Goal: Task Accomplishment & Management: Complete application form

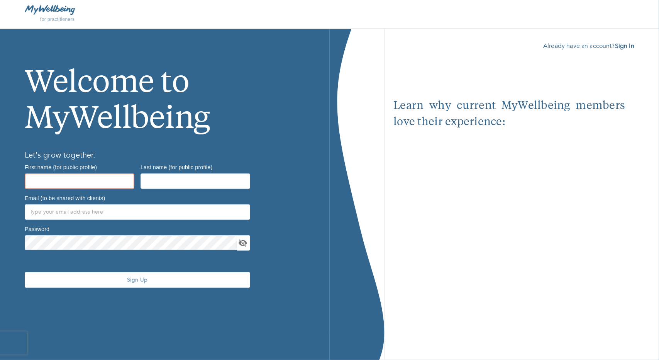
drag, startPoint x: 0, startPoint y: 0, endPoint x: 102, endPoint y: 179, distance: 206.4
click at [102, 179] on input "text" at bounding box center [80, 180] width 110 height 15
type input "[PERSON_NAME]"
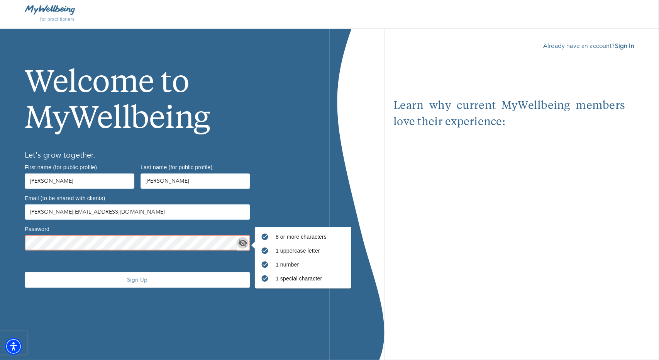
click at [245, 241] on icon "toggle password visibility" at bounding box center [243, 242] width 8 height 7
click at [134, 278] on span "Sign Up" at bounding box center [137, 279] width 219 height 7
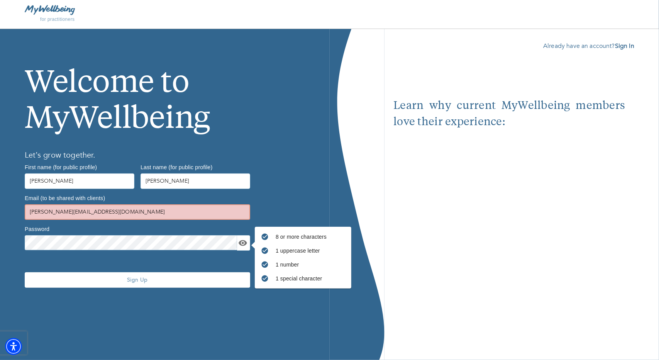
click at [192, 212] on input "[PERSON_NAME][EMAIL_ADDRESS][DOMAIN_NAME]" at bounding box center [137, 211] width 225 height 15
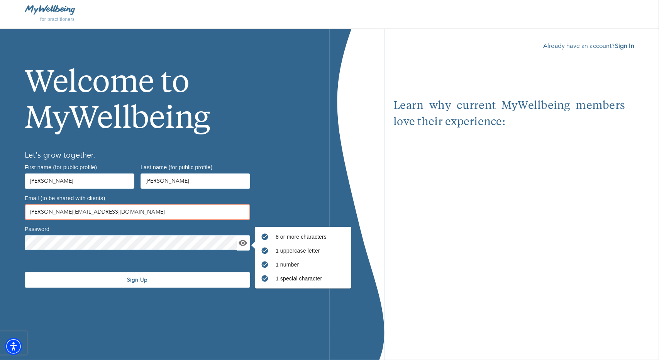
type input "[PERSON_NAME][EMAIL_ADDRESS][DOMAIN_NAME]"
click at [200, 278] on span "Sign Up" at bounding box center [137, 279] width 219 height 7
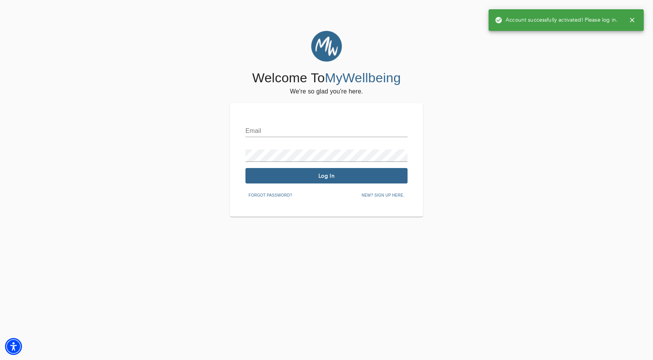
click at [278, 127] on input "text" at bounding box center [327, 131] width 162 height 12
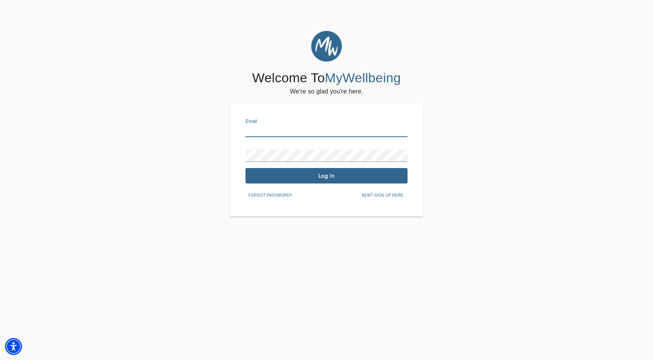
type input "[PERSON_NAME][EMAIL_ADDRESS][DOMAIN_NAME]"
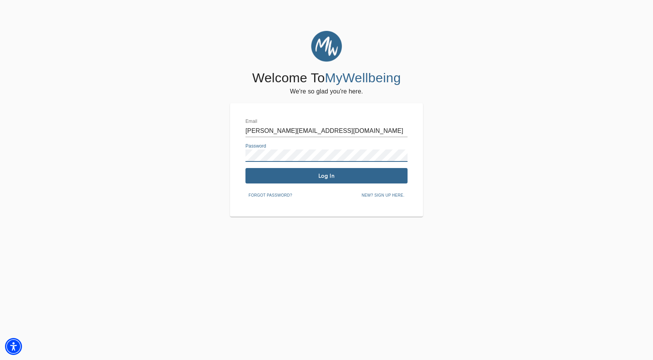
click at [305, 173] on span "Log In" at bounding box center [327, 175] width 156 height 7
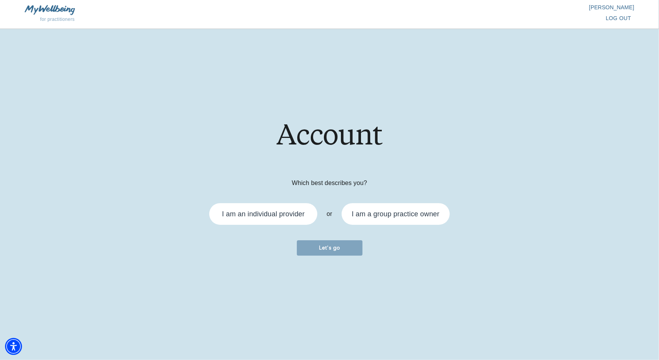
click at [248, 211] on div "I am an individual provider" at bounding box center [263, 213] width 83 height 7
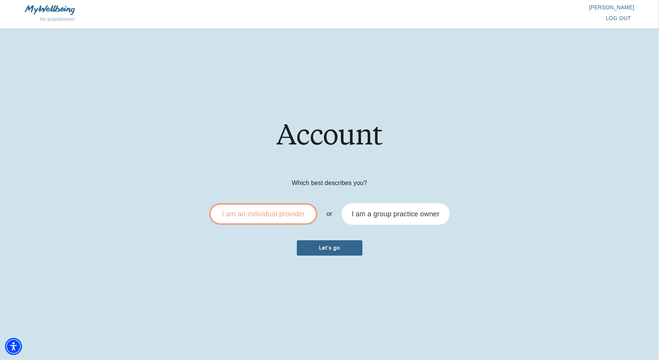
click at [329, 248] on span "Let's go" at bounding box center [329, 247] width 59 height 7
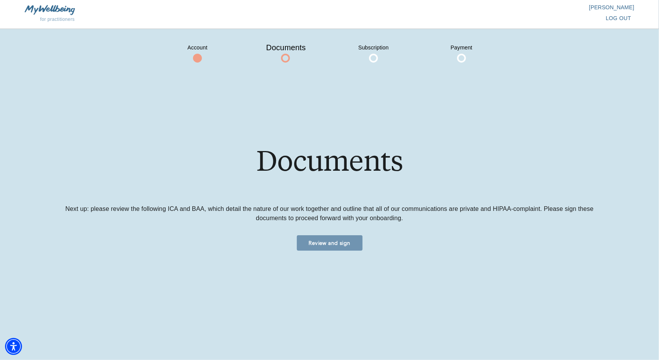
click at [346, 242] on span "Review and sign" at bounding box center [329, 242] width 59 height 7
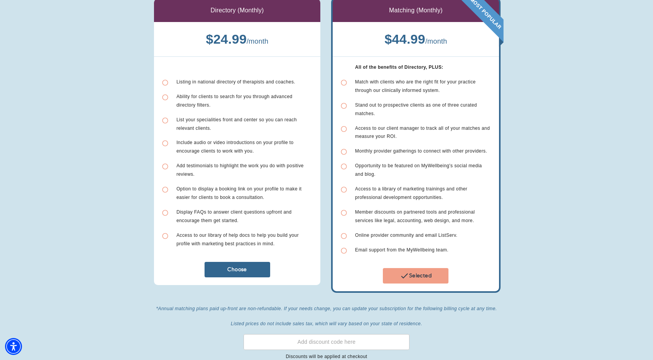
scroll to position [77, 0]
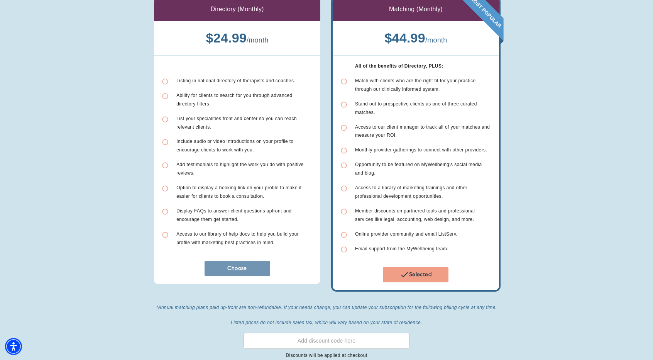
click at [239, 265] on span "Choose" at bounding box center [237, 267] width 59 height 7
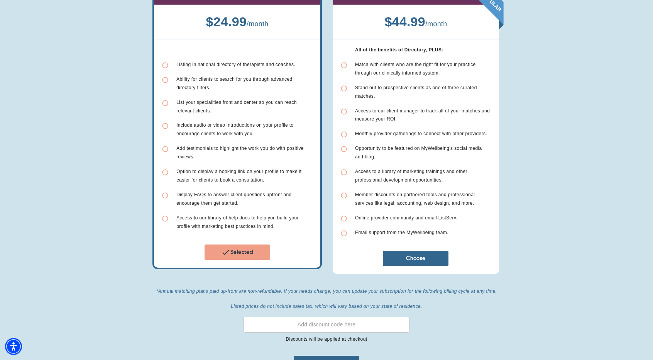
scroll to position [137, 0]
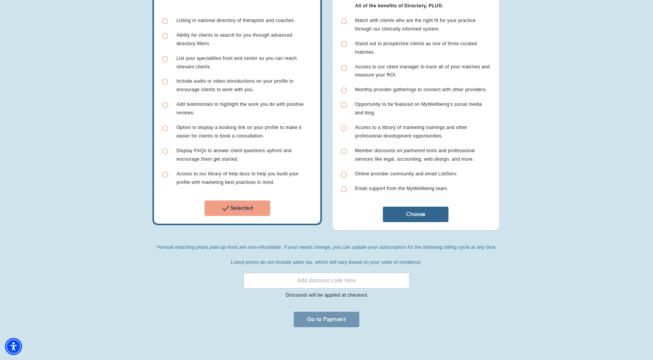
click at [330, 318] on span "Go to Payment" at bounding box center [326, 318] width 59 height 7
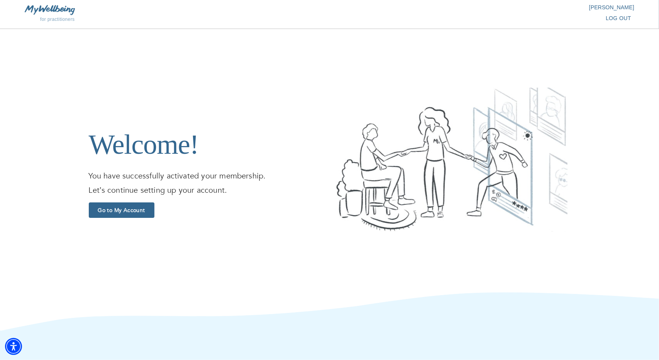
click at [140, 210] on span "Go to My Account" at bounding box center [121, 210] width 59 height 7
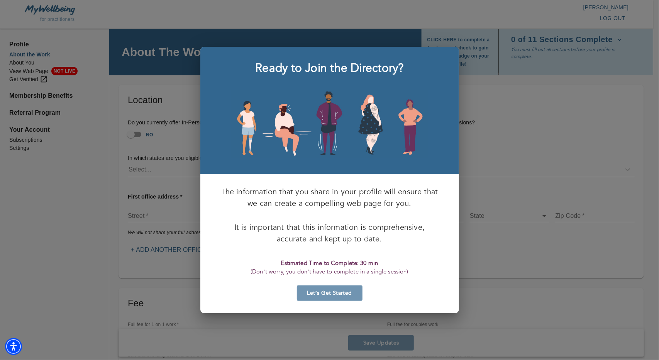
click at [331, 292] on span "Let’s Get Started" at bounding box center [329, 292] width 59 height 7
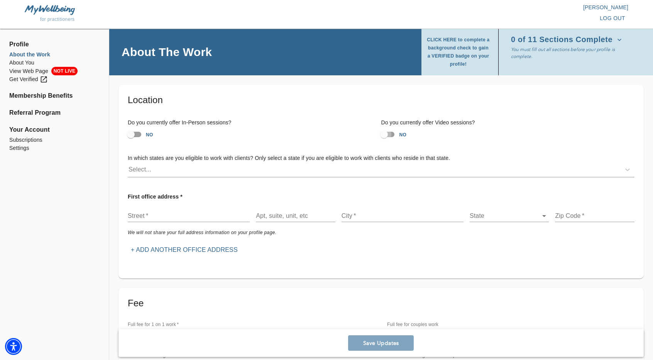
drag, startPoint x: 386, startPoint y: 135, endPoint x: 384, endPoint y: 155, distance: 19.8
click at [388, 137] on input "NO" at bounding box center [384, 134] width 44 height 15
checkbox input "true"
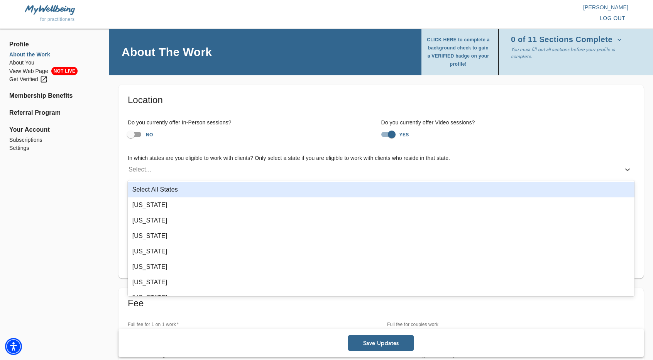
click at [221, 172] on div "Select..." at bounding box center [374, 169] width 493 height 12
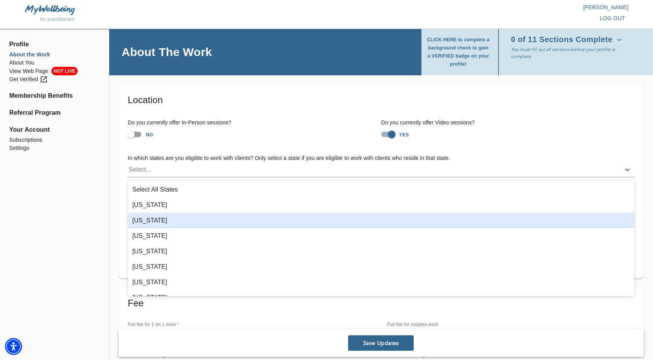
click at [168, 221] on div "[US_STATE]" at bounding box center [381, 220] width 507 height 15
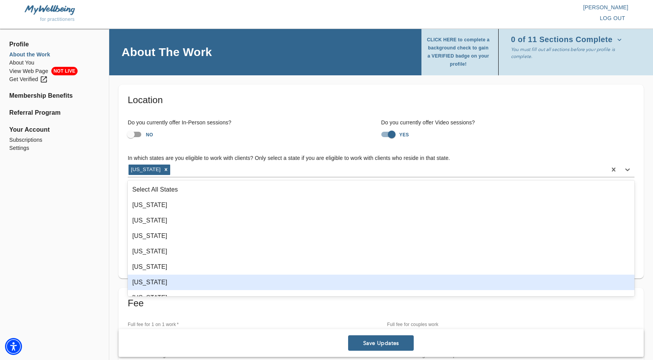
click at [179, 278] on div "[US_STATE]" at bounding box center [381, 281] width 507 height 15
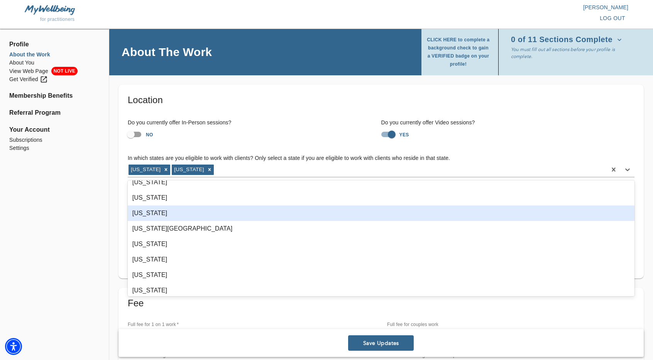
scroll to position [656, 0]
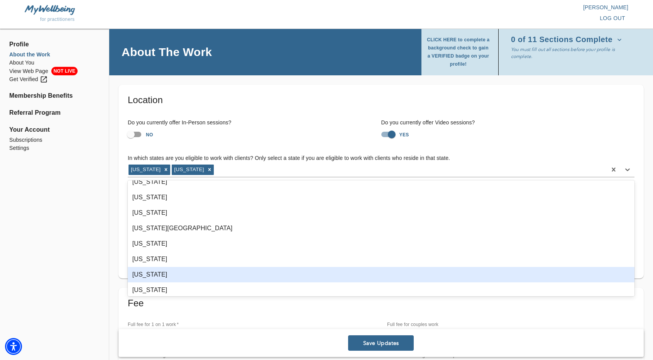
click at [214, 273] on div "[US_STATE]" at bounding box center [381, 274] width 507 height 15
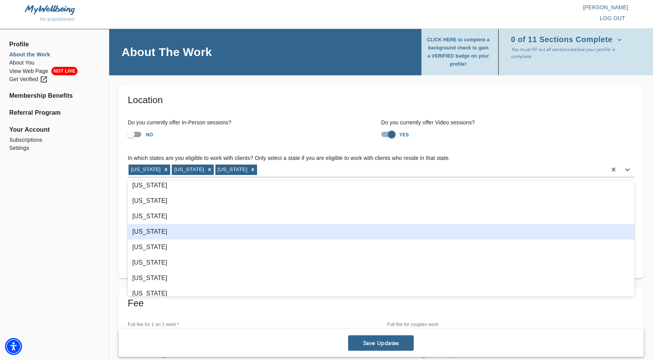
scroll to position [425, 0]
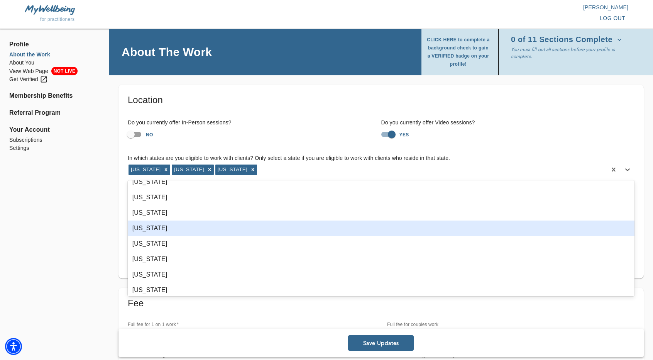
click at [224, 224] on div "[US_STATE]" at bounding box center [381, 227] width 507 height 15
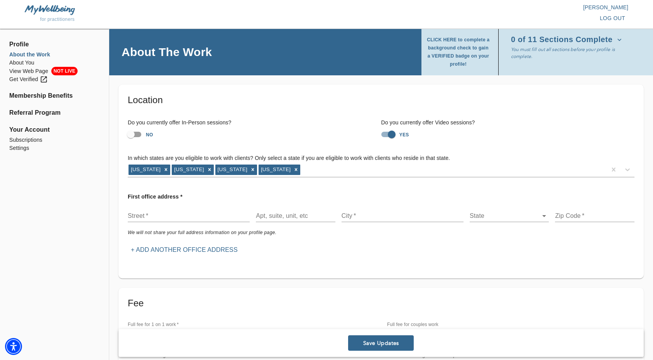
click at [158, 215] on input "text" at bounding box center [189, 216] width 122 height 12
type input "[STREET_ADDRESS]"
type input "Ste 1460"
type input "[GEOGRAPHIC_DATA]"
drag, startPoint x: 496, startPoint y: 224, endPoint x: 494, endPoint y: 220, distance: 4.0
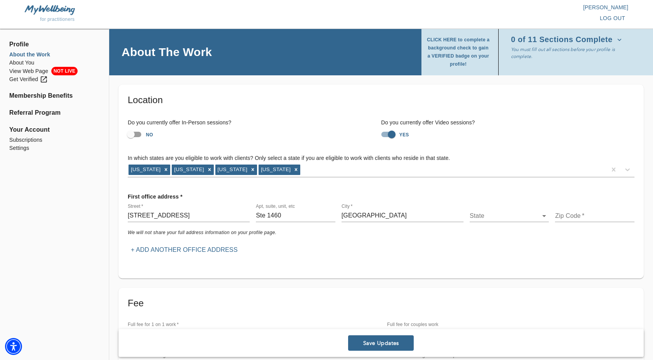
click at [495, 222] on div "State ​" at bounding box center [509, 212] width 85 height 25
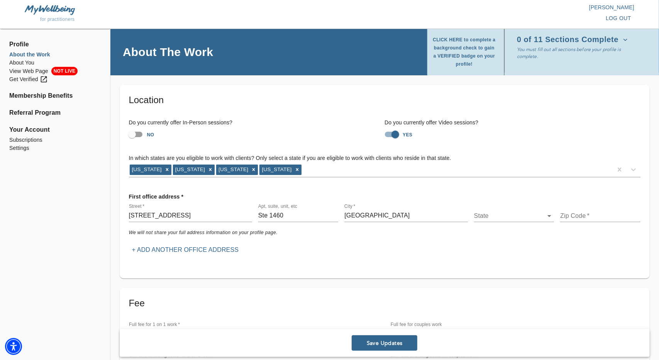
click at [494, 220] on body "for practitioners [PERSON_NAME] log out Profile About the Work About You View W…" at bounding box center [329, 180] width 659 height 360
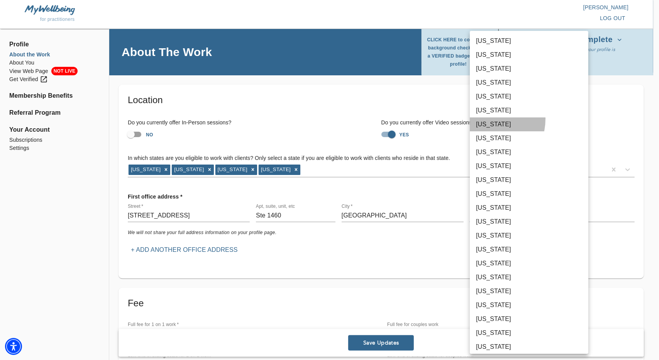
click at [483, 119] on li "[US_STATE]" at bounding box center [529, 124] width 119 height 14
type input "7"
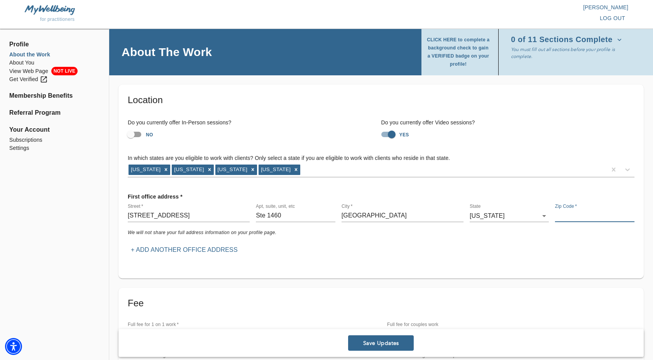
click at [577, 214] on input "text" at bounding box center [594, 216] width 79 height 12
type input "80202"
click at [423, 259] on div "First office address * Street   * [STREET_ADDRESS][US_STATE] We will not share …" at bounding box center [381, 223] width 519 height 80
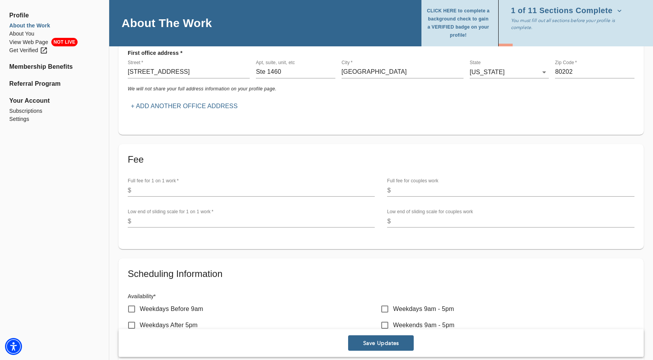
scroll to position [116, 0]
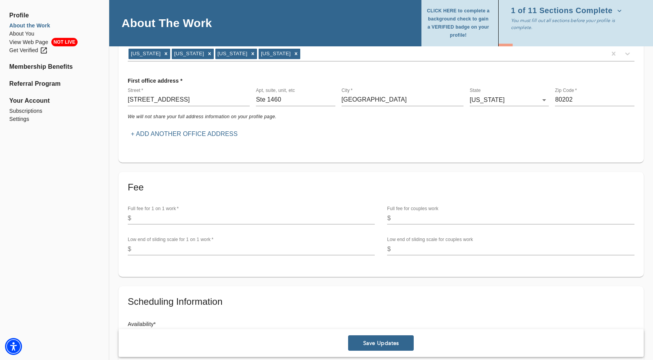
click at [146, 219] on input "number" at bounding box center [254, 218] width 240 height 12
type input "150"
click at [404, 216] on input "number" at bounding box center [514, 218] width 240 height 12
type input "225"
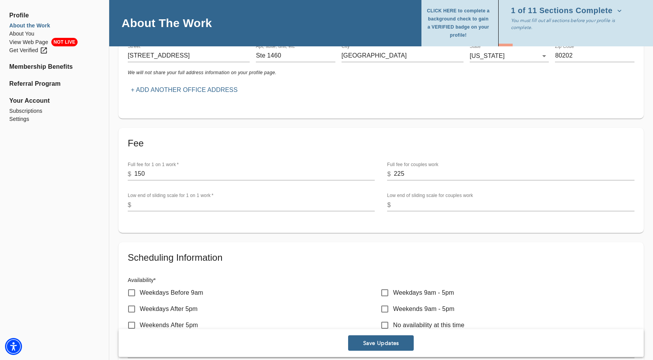
scroll to position [232, 0]
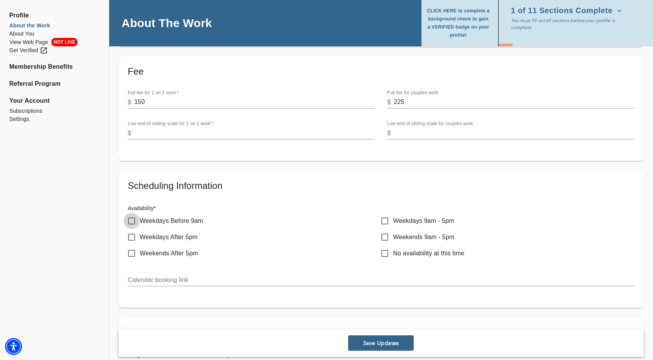
click at [129, 217] on input "Weekdays Before 9am" at bounding box center [132, 221] width 16 height 16
checkbox input "true"
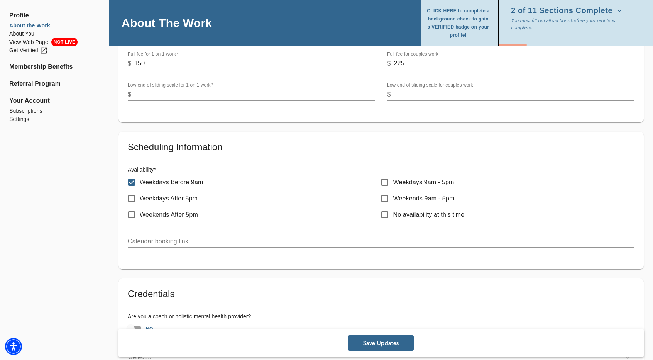
click at [151, 242] on input "text" at bounding box center [381, 241] width 507 height 12
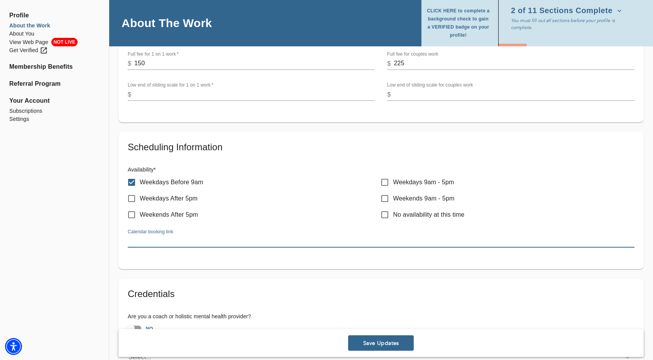
paste input "[URL][DOMAIN_NAME]"
type input "[URL][DOMAIN_NAME]"
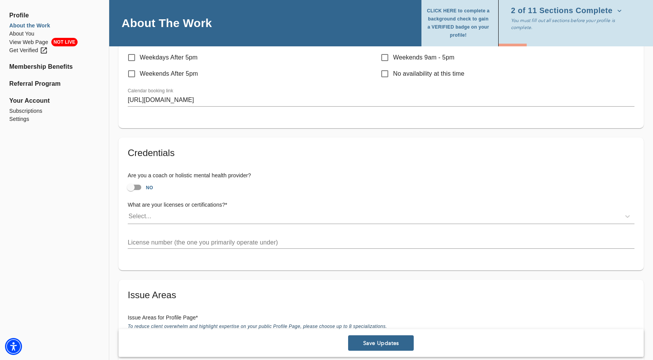
scroll to position [425, 0]
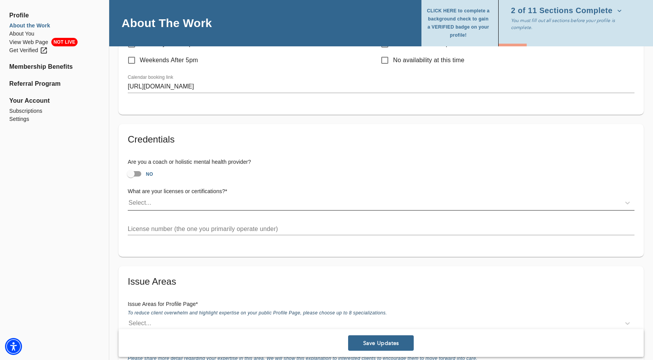
click at [147, 198] on div "Select..." at bounding box center [140, 202] width 23 height 9
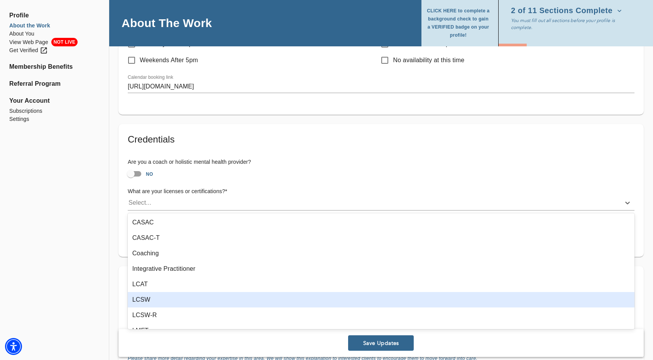
click at [161, 299] on div "LCSW" at bounding box center [381, 299] width 507 height 15
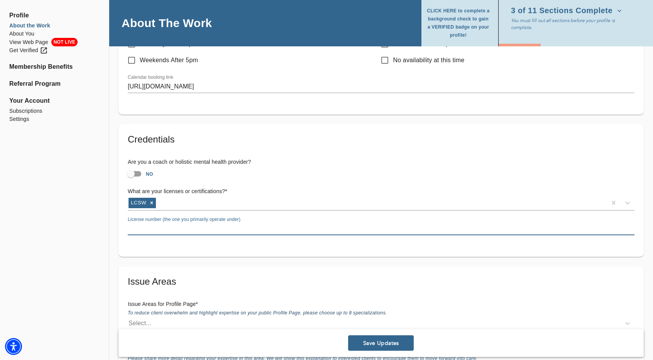
click at [148, 231] on input "text" at bounding box center [381, 229] width 507 height 12
paste input "CSW.09927610"
type input "CSW.09927610"
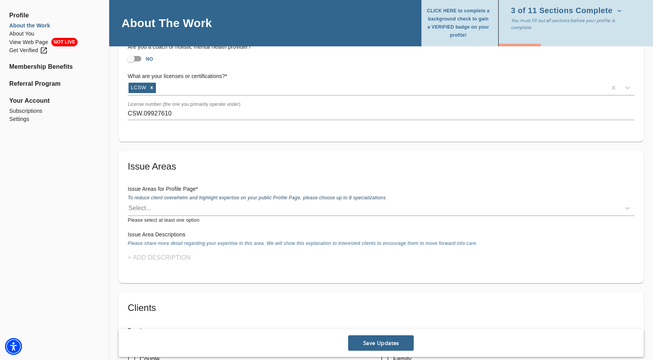
scroll to position [540, 0]
click at [144, 202] on div "Select..." at bounding box center [374, 207] width 493 height 12
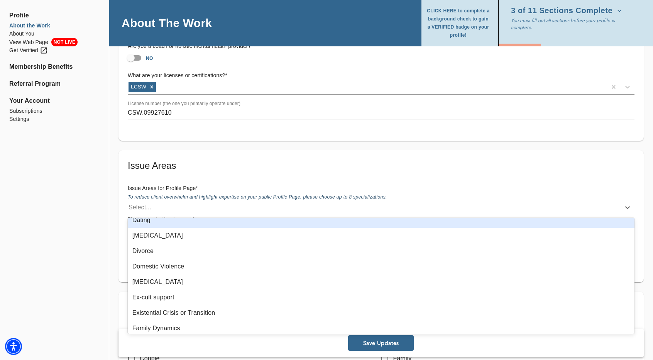
scroll to position [270, 0]
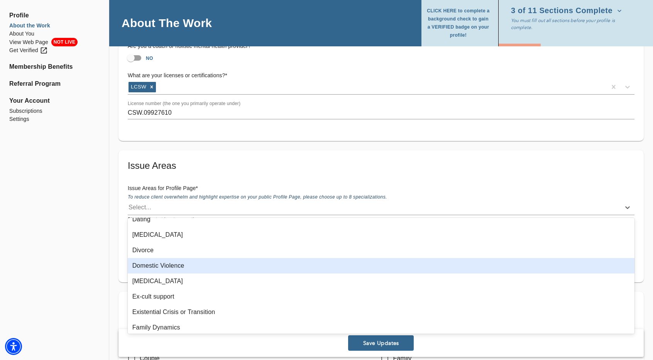
click at [202, 264] on div "Domestic Violence" at bounding box center [381, 265] width 507 height 15
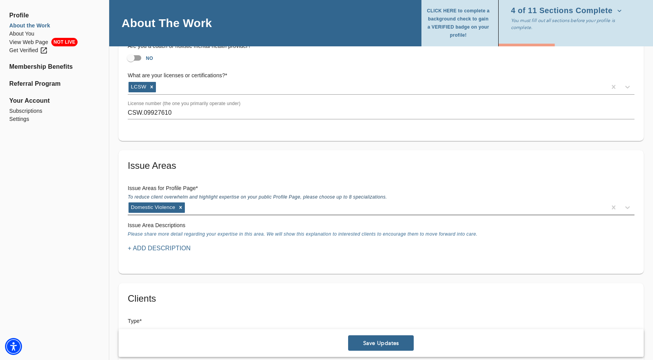
click at [216, 204] on div "Domestic Violence" at bounding box center [367, 207] width 479 height 12
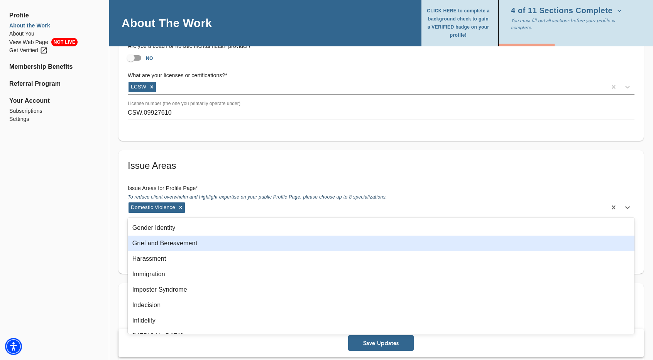
scroll to position [463, 0]
click at [217, 244] on div "Grief and Bereavement" at bounding box center [381, 242] width 507 height 15
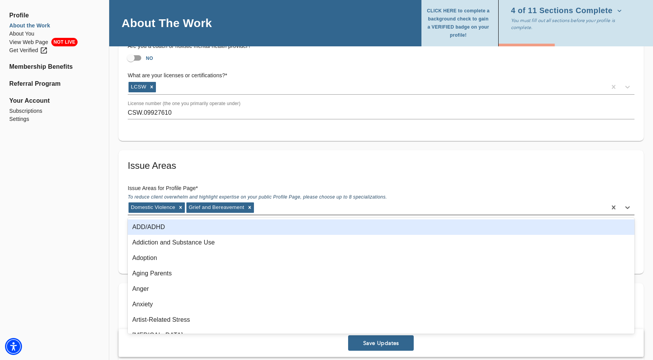
click at [273, 206] on div "Domestic Violence Grief and Bereavement" at bounding box center [367, 207] width 479 height 12
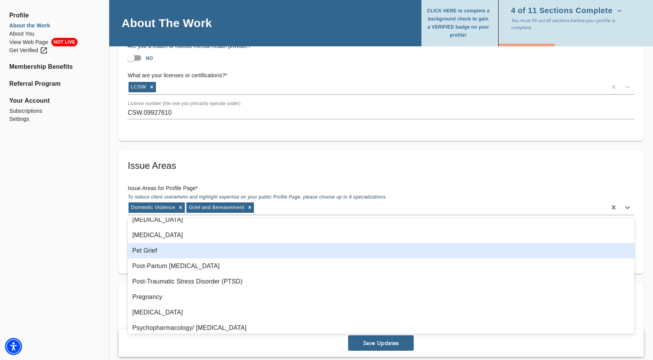
scroll to position [811, 0]
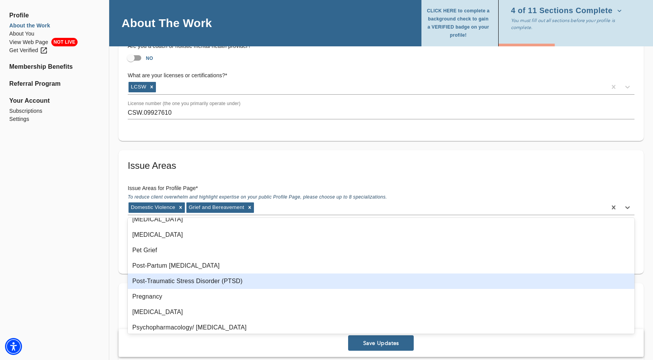
click at [223, 279] on div "Post-Traumatic Stress Disorder (PTSD)" at bounding box center [381, 280] width 507 height 15
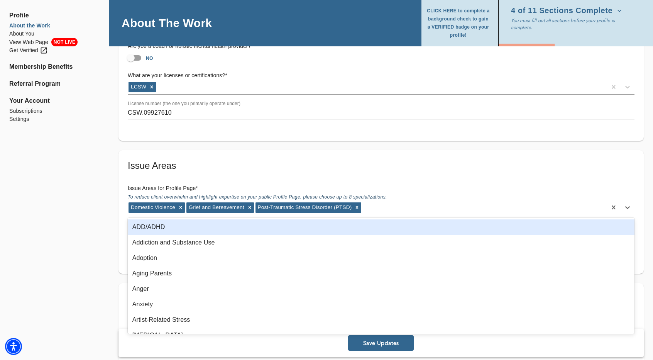
click at [391, 207] on div "Domestic Violence Grief and Bereavement [MEDICAL_DATA] ([MEDICAL_DATA])" at bounding box center [367, 207] width 479 height 12
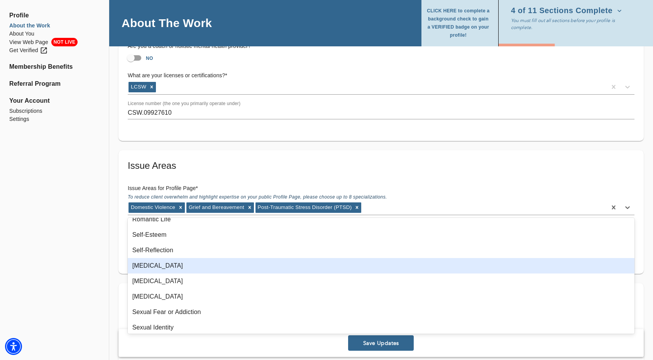
scroll to position [1004, 0]
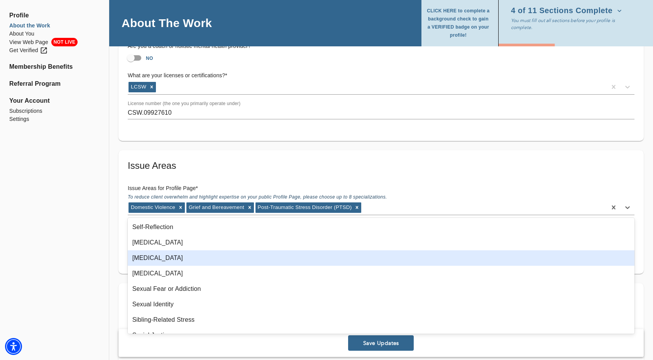
click at [235, 257] on div "[MEDICAL_DATA]" at bounding box center [381, 257] width 507 height 15
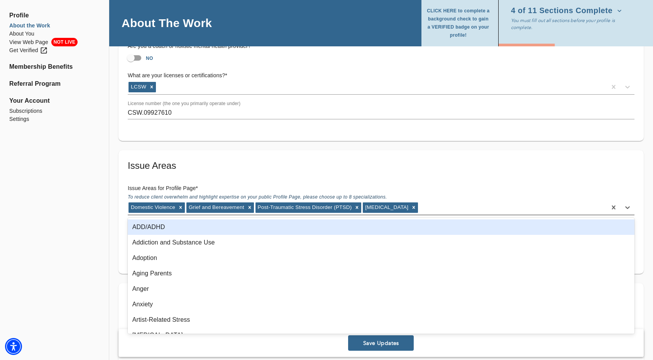
click at [429, 205] on div "Domestic Violence Grief and Bereavement [MEDICAL_DATA] ([MEDICAL_DATA]) [MEDICA…" at bounding box center [367, 207] width 479 height 12
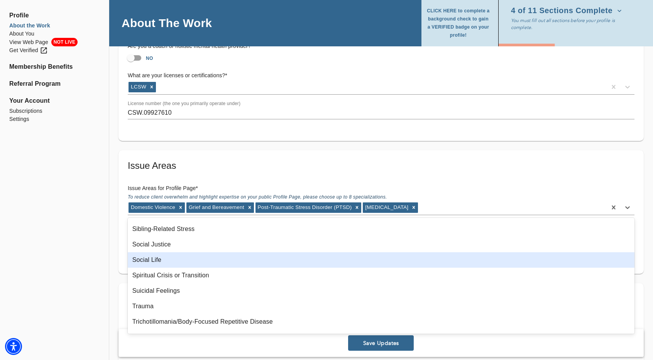
scroll to position [1081, 0]
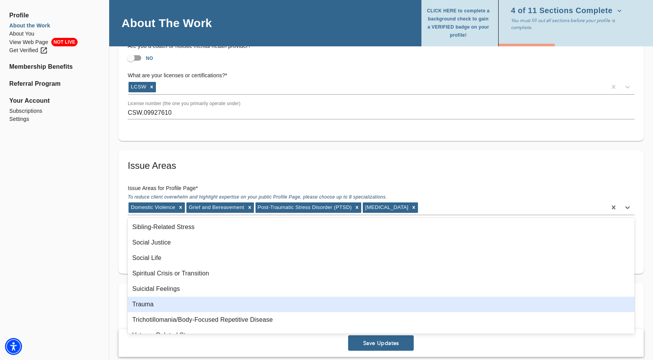
click at [239, 302] on div "Trauma" at bounding box center [381, 303] width 507 height 15
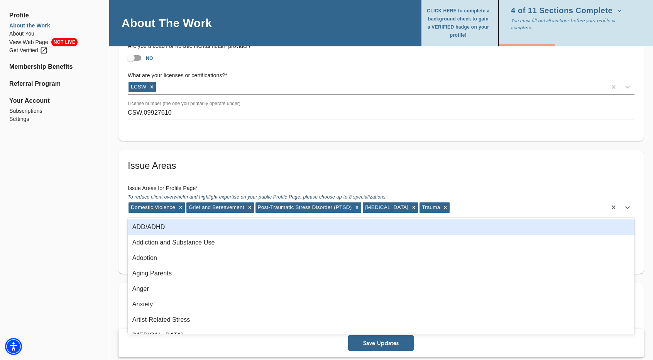
click at [489, 208] on div "Domestic Violence Grief and Bereavement [MEDICAL_DATA] ([MEDICAL_DATA]) [MEDICA…" at bounding box center [367, 207] width 479 height 12
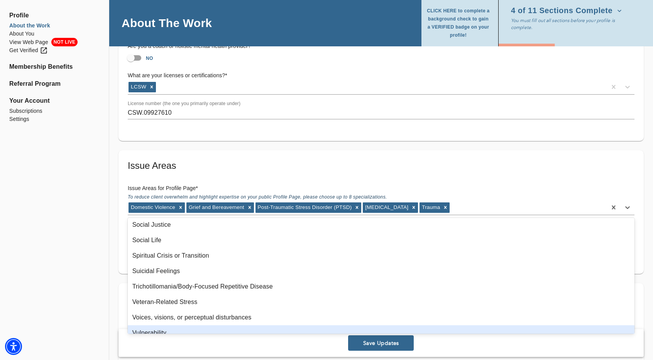
scroll to position [1138, 0]
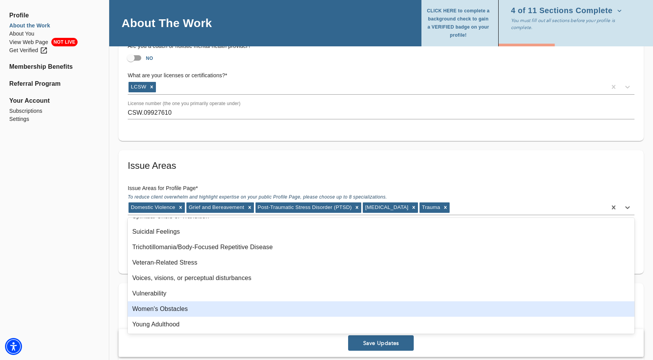
click at [233, 313] on div "Women's Obstacles" at bounding box center [381, 308] width 507 height 15
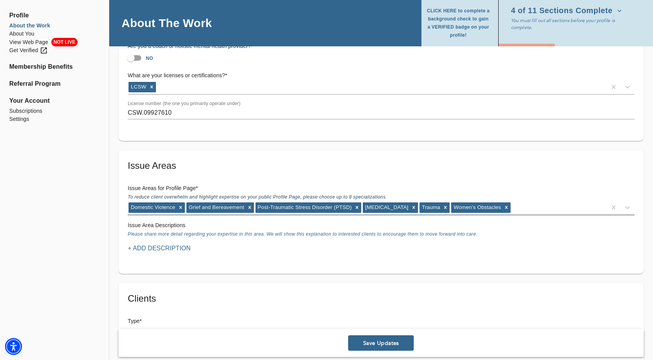
click at [531, 207] on div "Domestic Violence Grief and Bereavement [MEDICAL_DATA] ([MEDICAL_DATA]) [MEDICA…" at bounding box center [367, 207] width 479 height 12
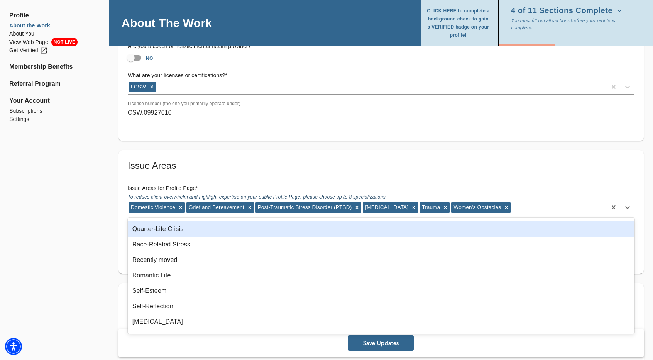
scroll to position [926, 0]
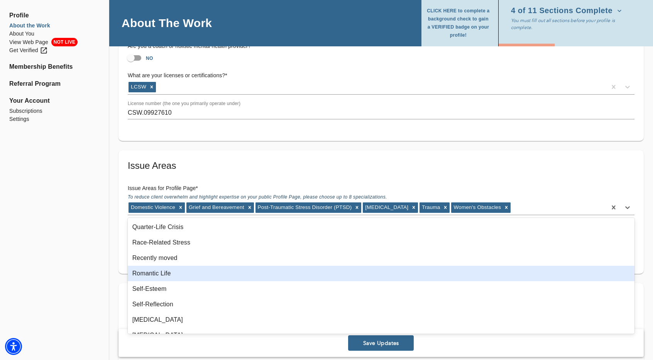
click at [223, 271] on div "Romantic Life" at bounding box center [381, 273] width 507 height 15
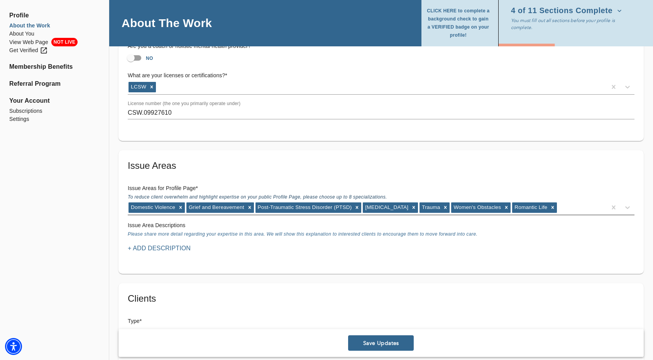
click at [575, 207] on div "Domestic Violence Grief and Bereavement [MEDICAL_DATA] ([MEDICAL_DATA]) [MEDICA…" at bounding box center [367, 207] width 479 height 12
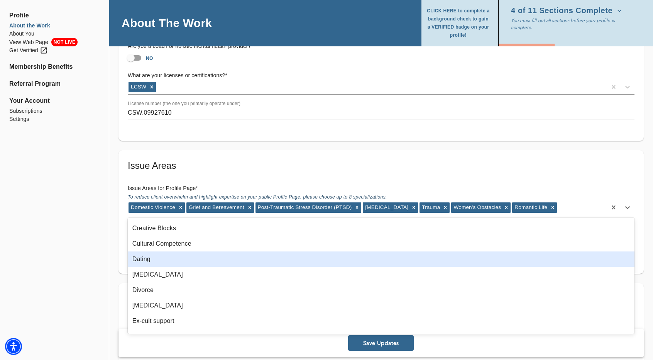
scroll to position [232, 0]
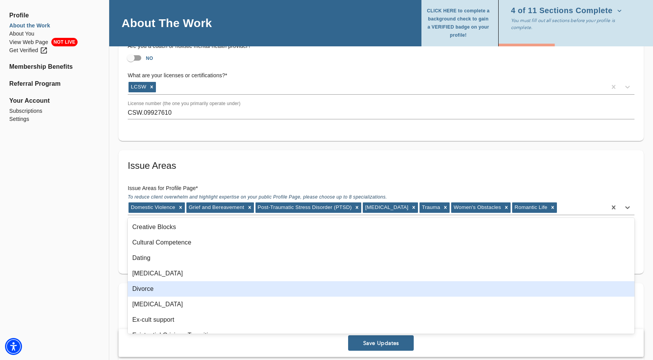
click at [157, 294] on div "Divorce" at bounding box center [381, 288] width 507 height 15
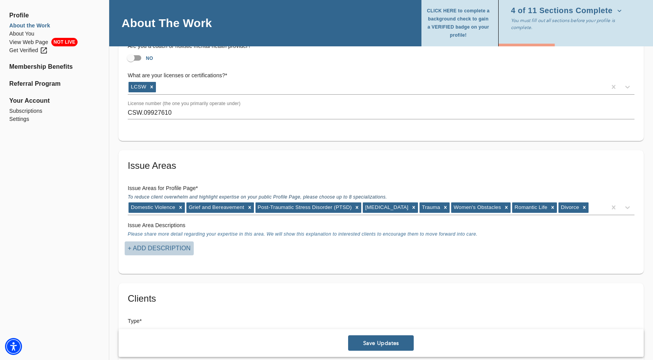
click at [175, 249] on p "+ Add Description" at bounding box center [159, 248] width 63 height 9
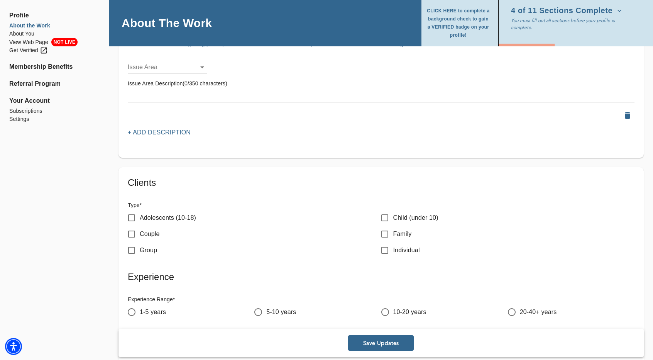
scroll to position [733, 0]
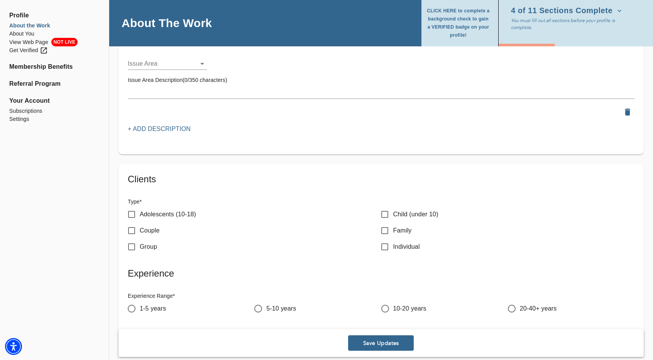
click at [133, 234] on input "Couple" at bounding box center [132, 230] width 16 height 16
checkbox input "true"
click at [386, 245] on input "Individual" at bounding box center [385, 247] width 16 height 16
checkbox input "true"
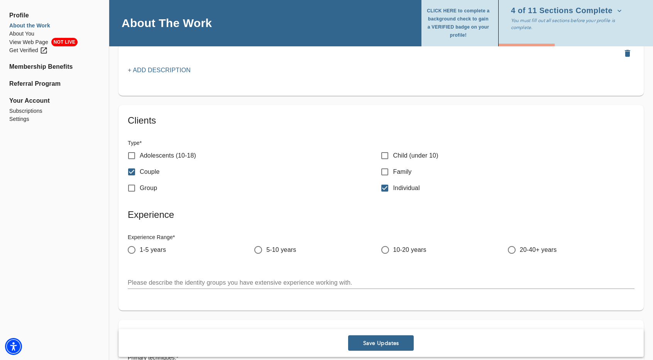
scroll to position [811, 0]
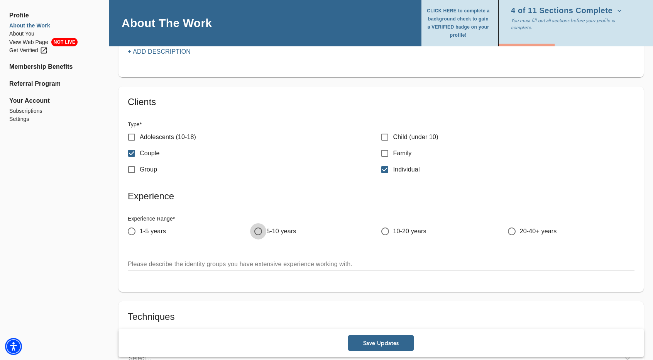
click at [257, 230] on input "5-10 years" at bounding box center [258, 231] width 16 height 16
radio input "true"
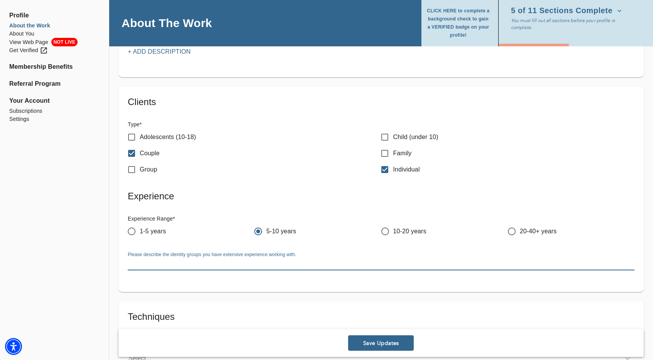
click at [136, 264] on textarea at bounding box center [381, 263] width 507 height 7
click at [330, 261] on textarea "Survivors of Domestic Violence, Survivors of Sexual Assault/Abuse," at bounding box center [381, 263] width 507 height 7
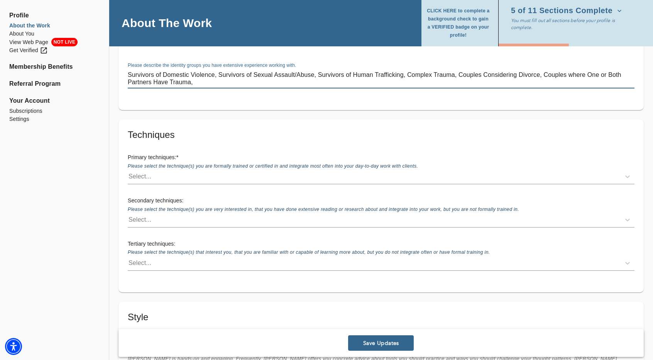
scroll to position [1004, 0]
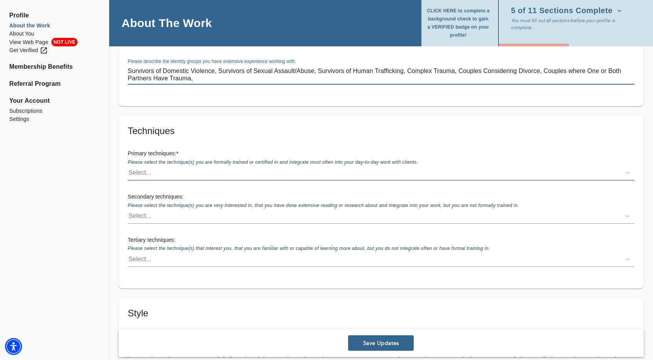
type textarea "Survivors of Domestic Violence, Survivors of Sexual Assault/Abuse, Survivors of…"
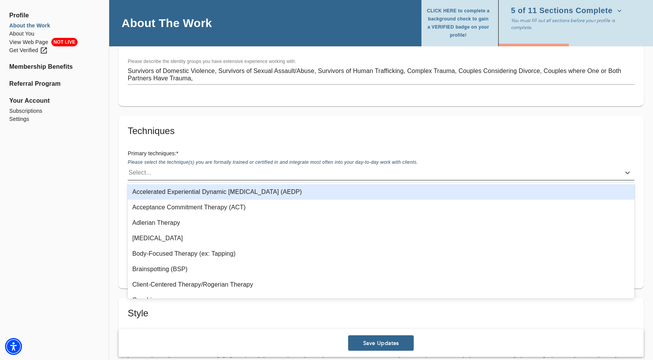
click at [171, 175] on div "Select..." at bounding box center [374, 172] width 493 height 12
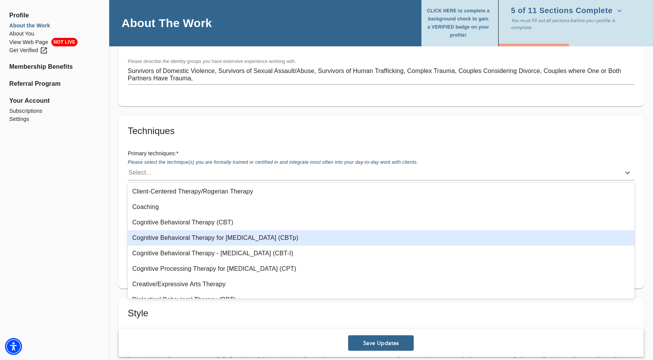
scroll to position [116, 0]
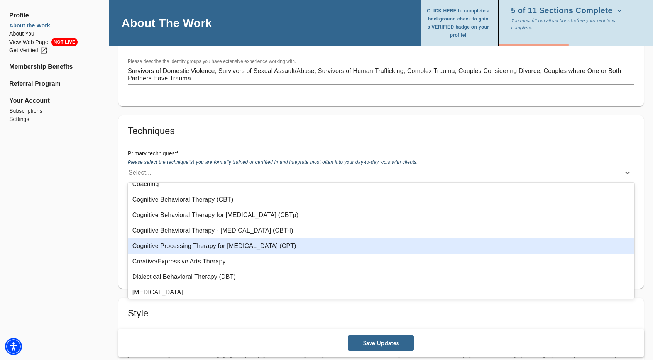
click at [204, 247] on div "Cognitive Processing Therapy for [MEDICAL_DATA] (CPT)" at bounding box center [381, 245] width 507 height 15
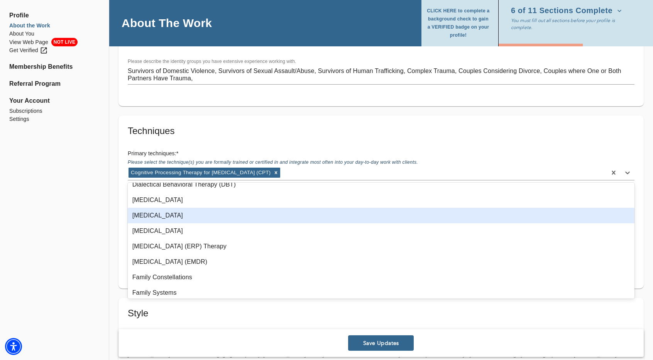
scroll to position [193, 0]
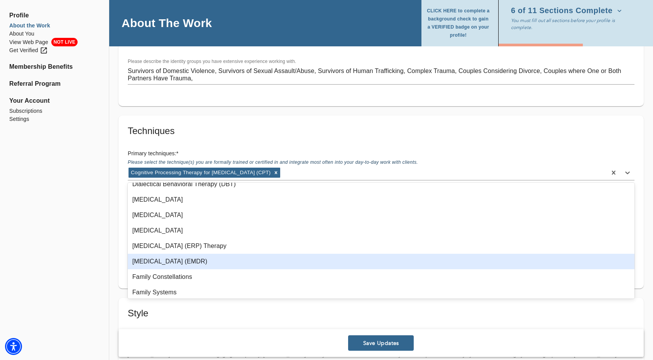
click at [263, 261] on div "[MEDICAL_DATA] (EMDR)" at bounding box center [381, 261] width 507 height 15
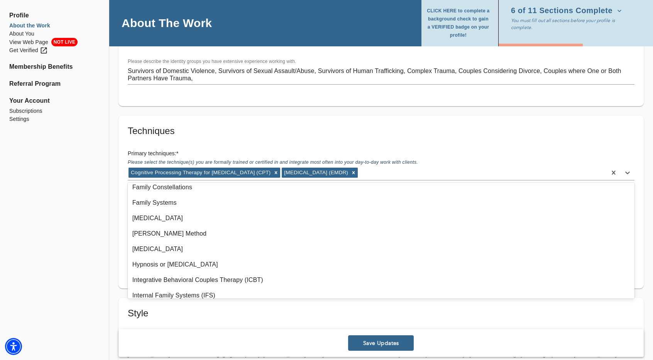
scroll to position [270, 0]
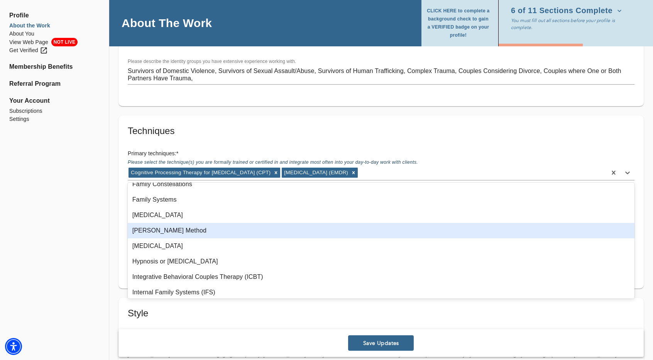
click at [256, 232] on div "[PERSON_NAME] Method" at bounding box center [381, 230] width 507 height 15
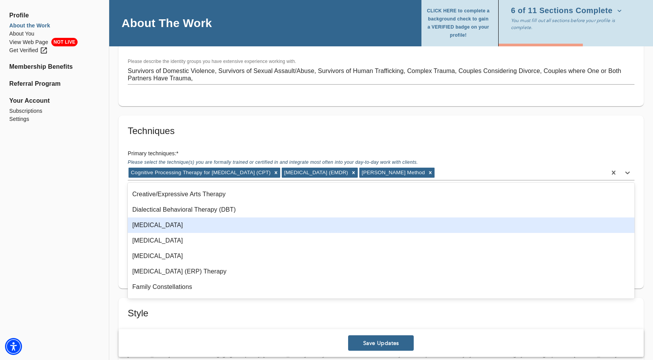
scroll to position [193, 0]
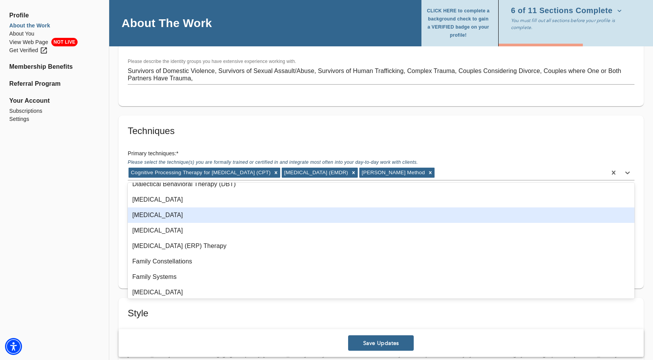
click at [252, 218] on div "[MEDICAL_DATA]" at bounding box center [381, 214] width 507 height 15
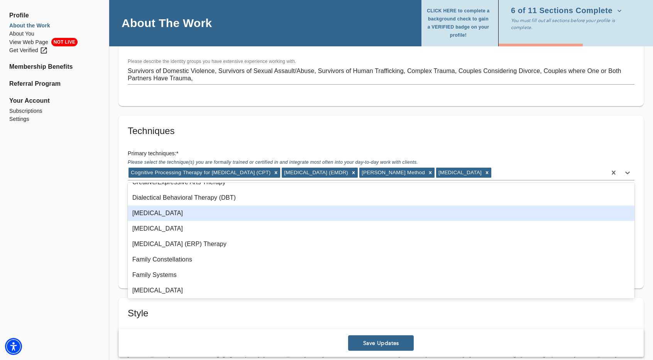
scroll to position [181, 0]
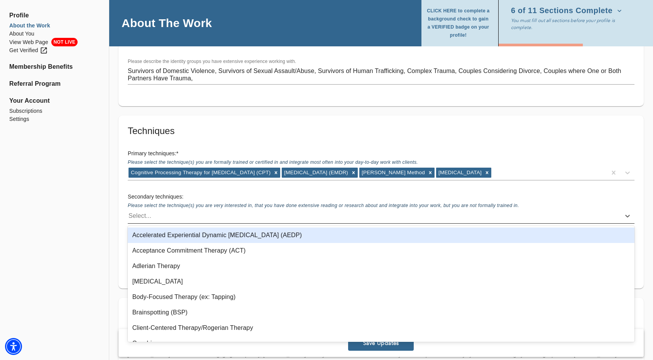
click at [155, 217] on div "Select..." at bounding box center [374, 216] width 493 height 12
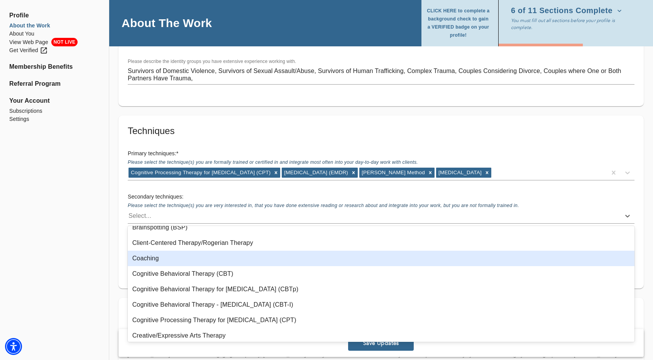
scroll to position [116, 0]
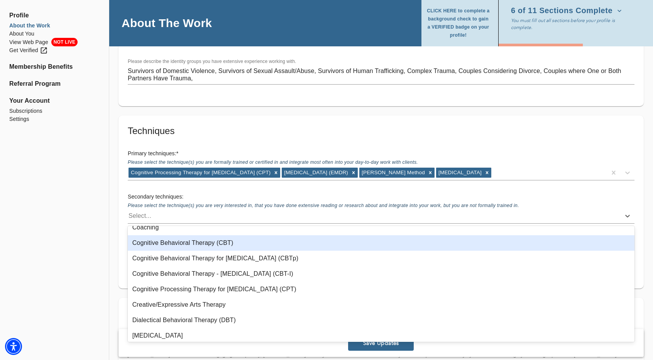
click at [204, 245] on div "Cognitive Behavioral Therapy (CBT)" at bounding box center [381, 242] width 507 height 15
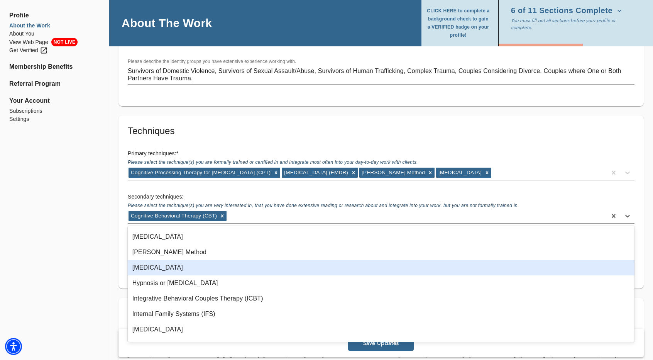
scroll to position [309, 0]
click at [212, 266] on div "[MEDICAL_DATA]" at bounding box center [381, 265] width 507 height 15
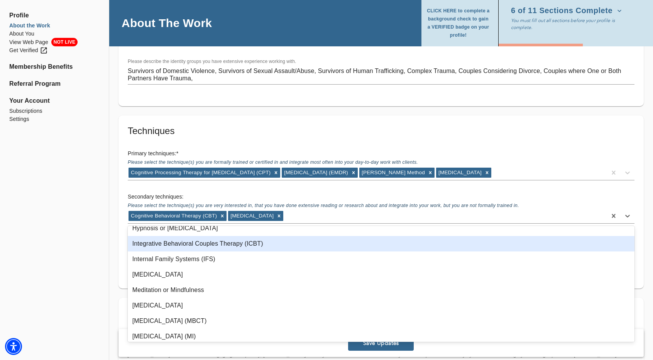
scroll to position [347, 0]
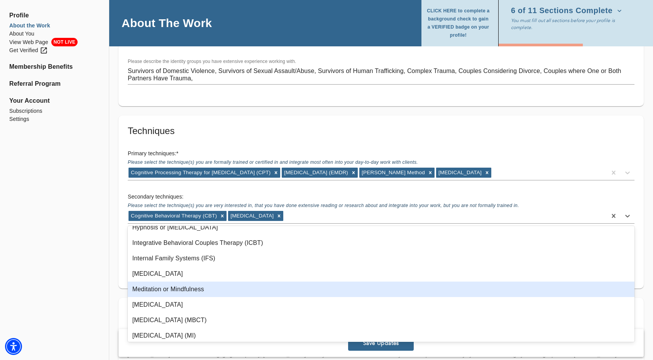
click at [224, 288] on div "Meditation or Mindfulness" at bounding box center [381, 288] width 507 height 15
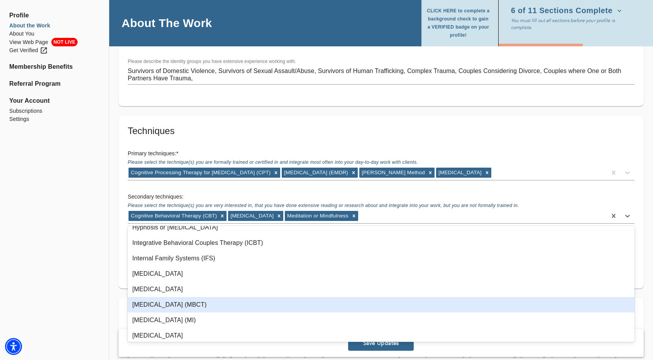
click at [236, 302] on div "[MEDICAL_DATA] (MBCT)" at bounding box center [381, 304] width 507 height 15
click at [234, 301] on div "[MEDICAL_DATA] (MI)" at bounding box center [381, 304] width 507 height 15
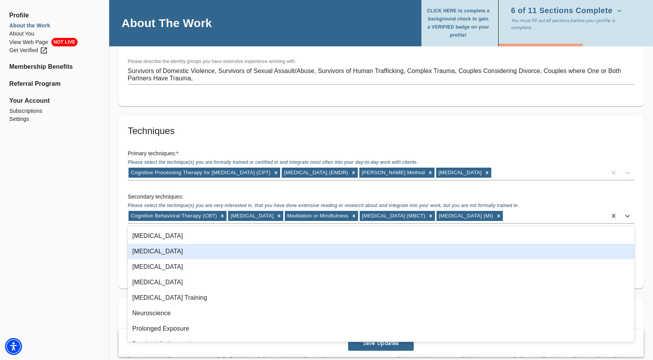
scroll to position [386, 0]
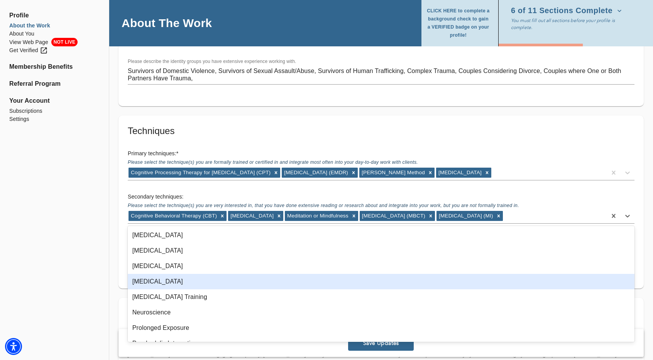
click at [233, 288] on div "[MEDICAL_DATA]" at bounding box center [381, 281] width 507 height 15
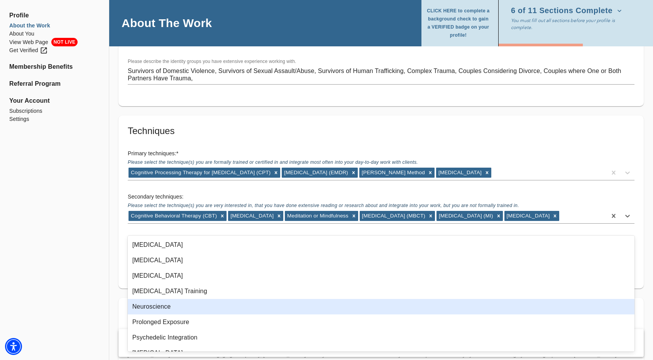
click at [226, 306] on div "Neuroscience" at bounding box center [381, 306] width 507 height 15
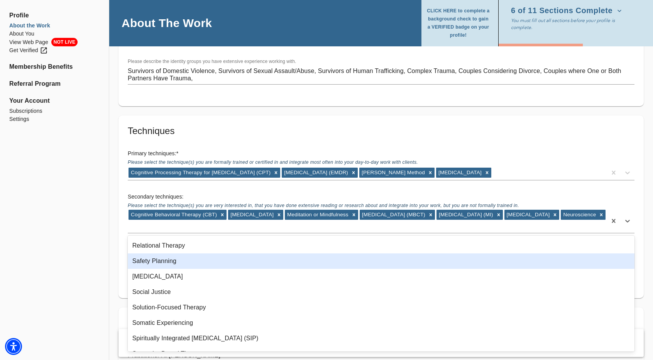
scroll to position [540, 0]
click at [222, 264] on div "Safety Planning" at bounding box center [381, 259] width 507 height 15
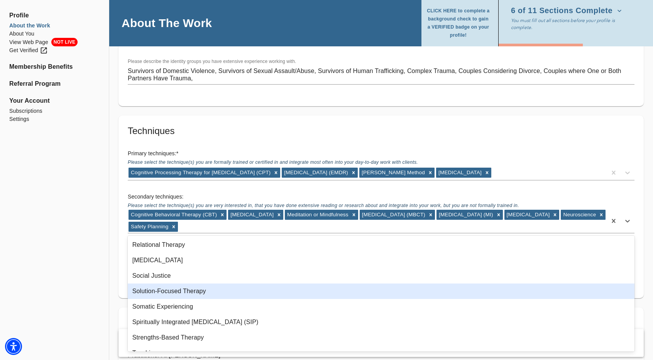
click at [234, 293] on div "Solution-Focused Therapy" at bounding box center [381, 290] width 507 height 15
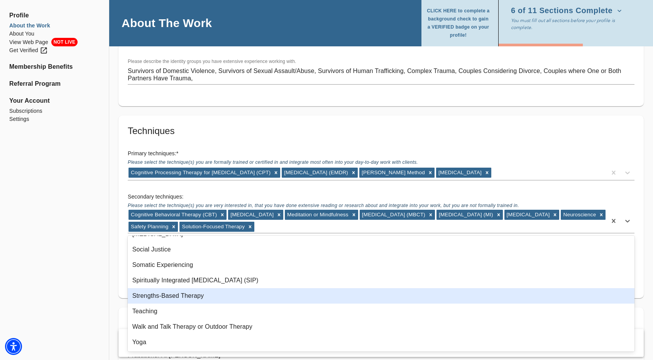
click at [232, 293] on div "Strengths-Based Therapy" at bounding box center [381, 295] width 507 height 15
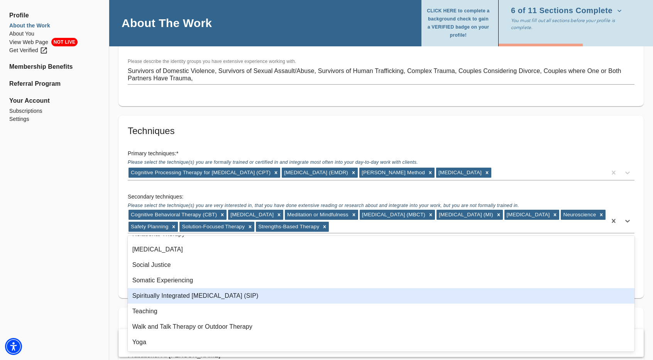
scroll to position [551, 0]
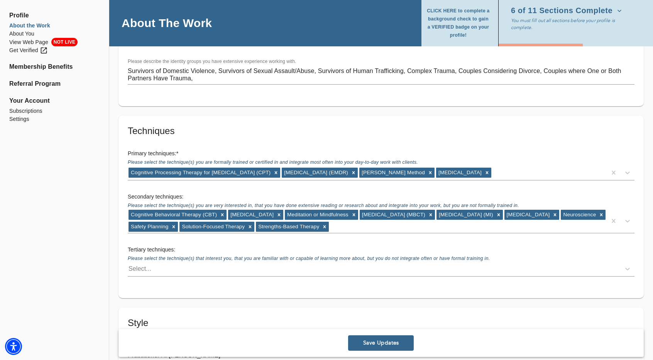
drag, startPoint x: 47, startPoint y: 232, endPoint x: 57, endPoint y: 238, distance: 11.6
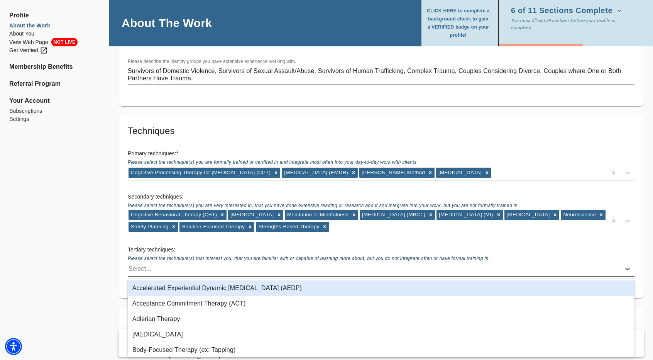
click at [132, 268] on div "Select..." at bounding box center [140, 268] width 23 height 9
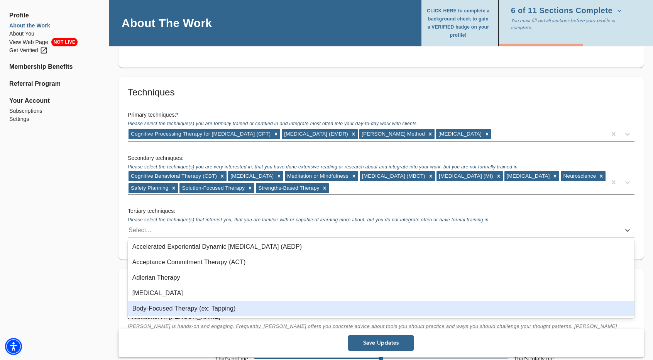
scroll to position [0, 0]
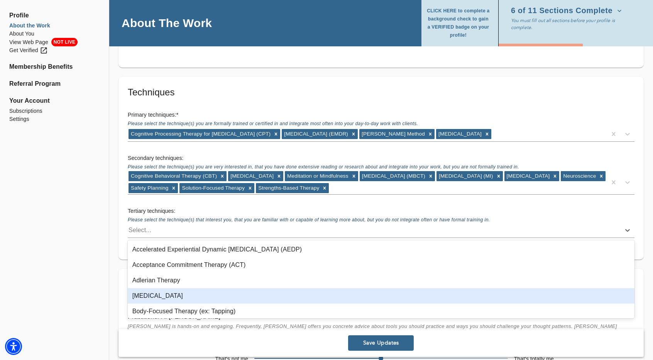
click at [236, 296] on div "[MEDICAL_DATA]" at bounding box center [381, 295] width 507 height 15
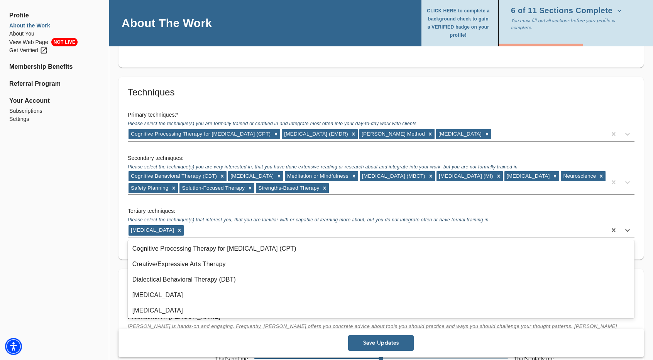
scroll to position [154, 0]
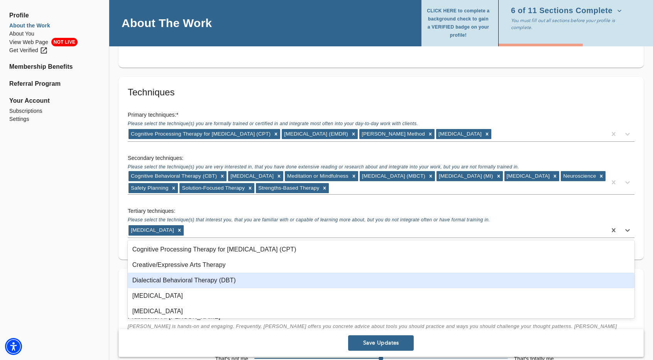
click at [250, 280] on div "Dialectical Behavioral Therapy (DBT)" at bounding box center [381, 280] width 507 height 15
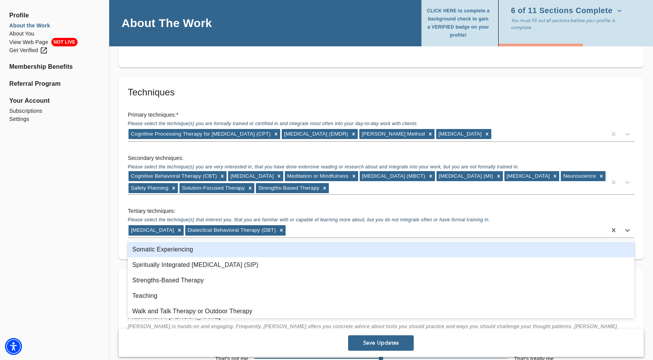
scroll to position [713, 0]
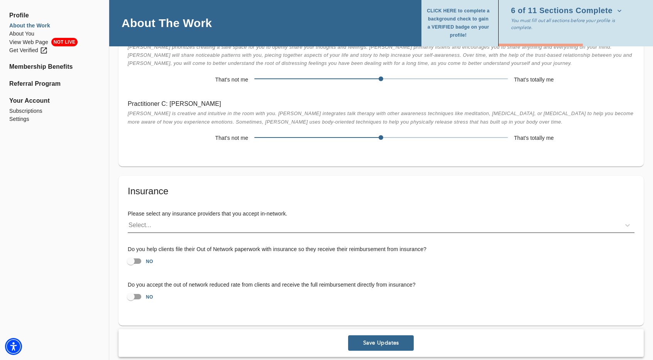
scroll to position [1390, 0]
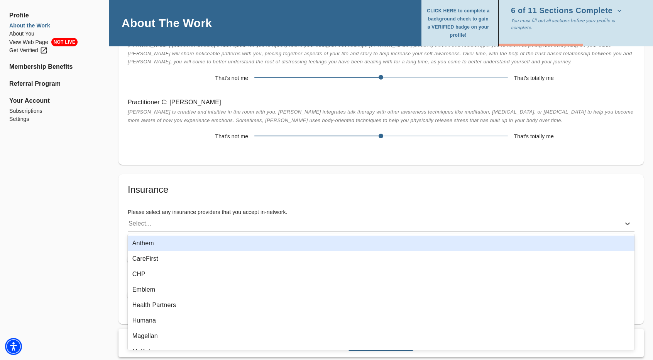
click at [157, 227] on div "Select..." at bounding box center [374, 223] width 493 height 12
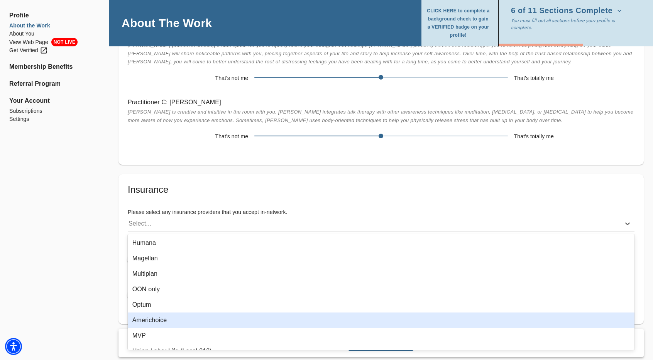
scroll to position [77, 0]
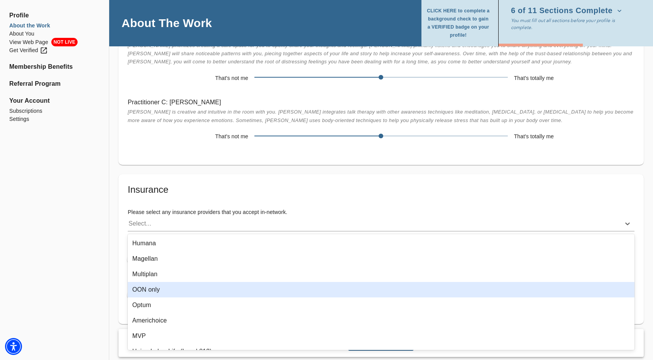
click at [183, 289] on div "OON only" at bounding box center [381, 289] width 507 height 15
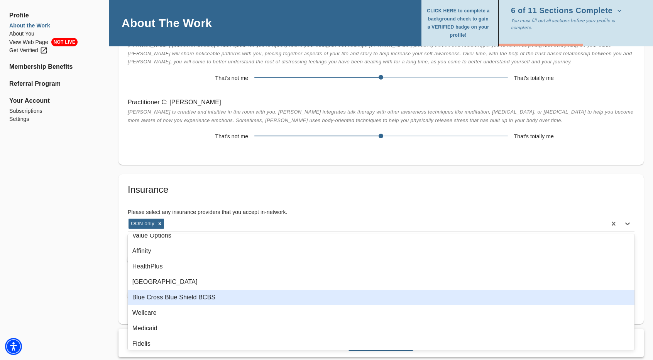
scroll to position [232, 0]
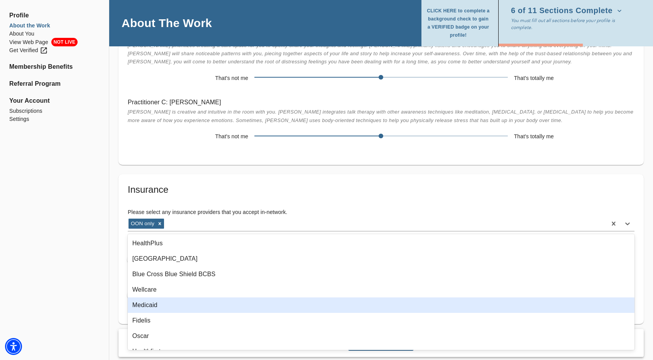
click at [191, 305] on div "Medicaid" at bounding box center [381, 304] width 507 height 15
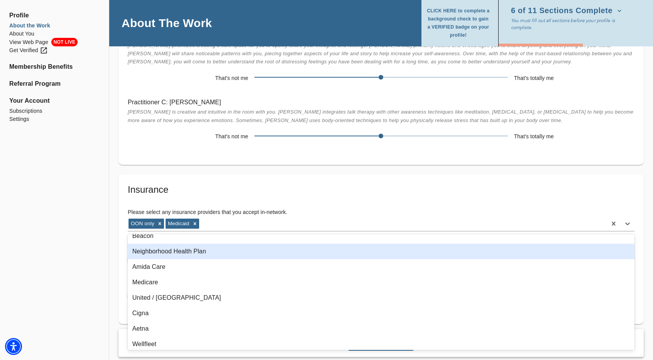
scroll to position [425, 0]
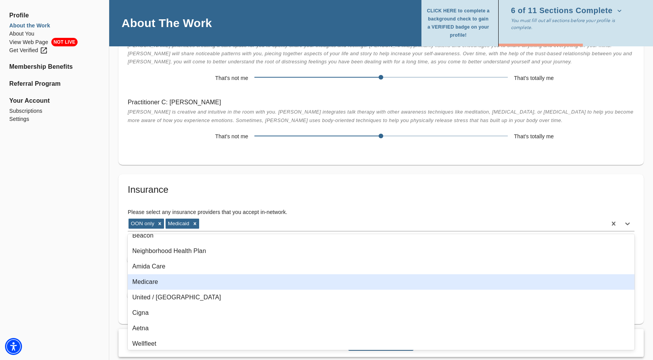
click at [191, 286] on div "Medicare" at bounding box center [381, 281] width 507 height 15
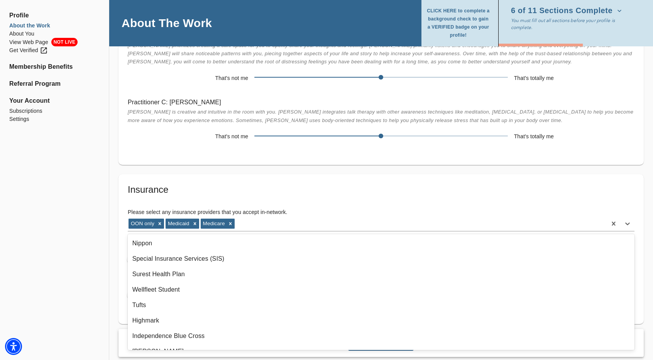
scroll to position [860, 0]
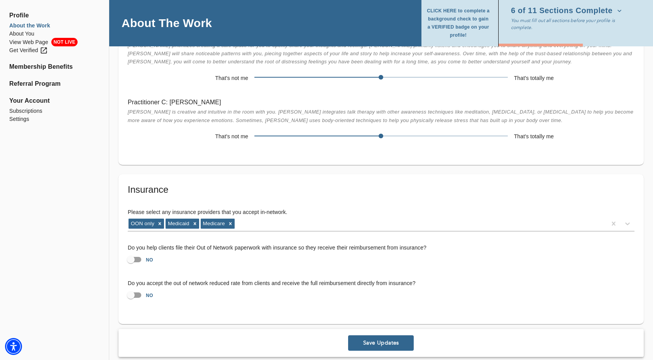
click at [134, 259] on input "NO" at bounding box center [131, 259] width 44 height 15
checkbox input "true"
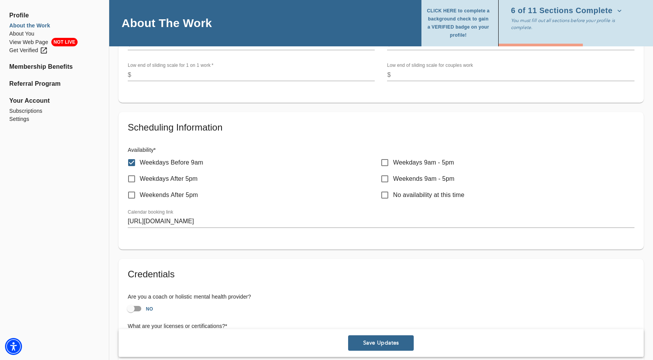
scroll to position [309, 0]
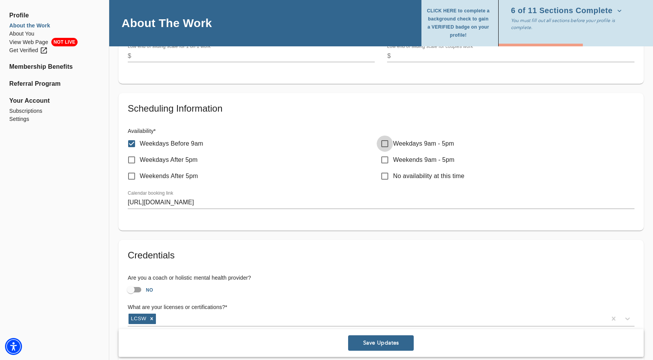
click at [384, 145] on input "Weekdays 9am - 5pm" at bounding box center [385, 143] width 16 height 16
checkbox input "true"
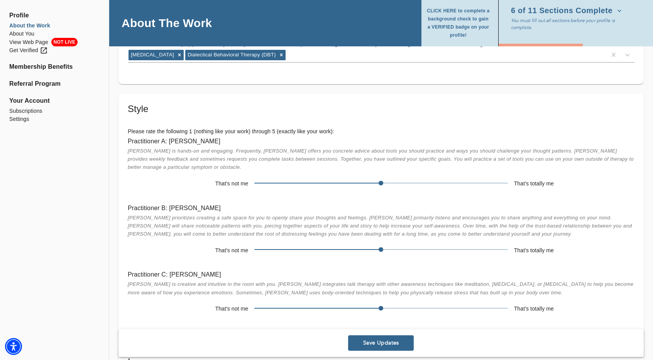
scroll to position [1235, 0]
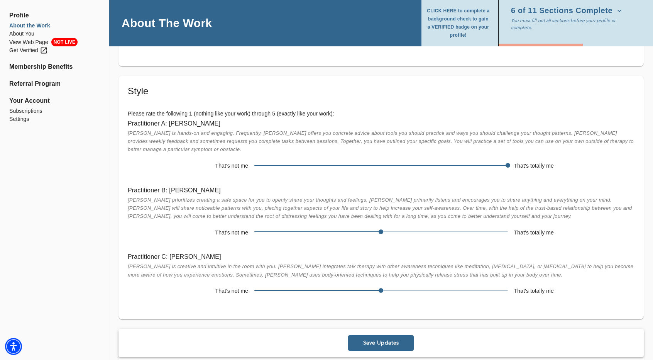
drag, startPoint x: 382, startPoint y: 165, endPoint x: 508, endPoint y: 161, distance: 125.9
click at [508, 163] on span at bounding box center [508, 165] width 5 height 5
click at [436, 230] on span at bounding box center [380, 231] width 253 height 11
click at [432, 291] on span at bounding box center [380, 290] width 253 height 11
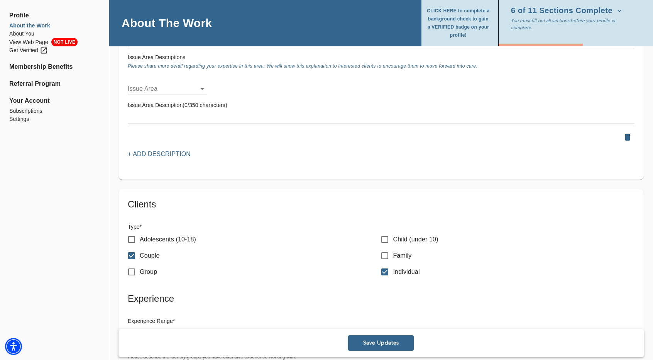
scroll to position [862, 0]
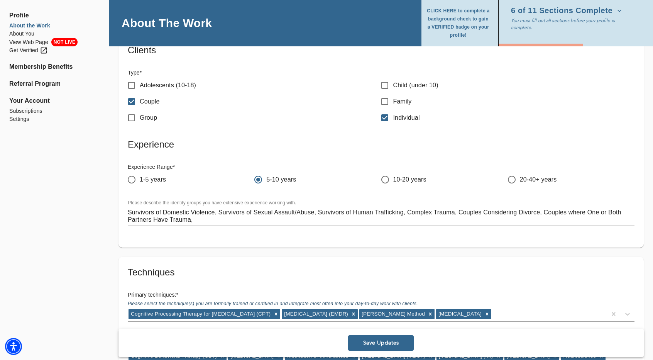
click at [208, 222] on textarea "Survivors of Domestic Violence, Survivors of Sexual Assault/Abuse, Survivors of…" at bounding box center [381, 215] width 507 height 15
type textarea "Survivors of Domestic Violence, Survivors of Sexual Assault/Abuse, Survivors of…"
click at [88, 196] on div "Profile About the Work About You View Web Page NOT LIVE Get Verified Membership…" at bounding box center [54, 37] width 109 height 1728
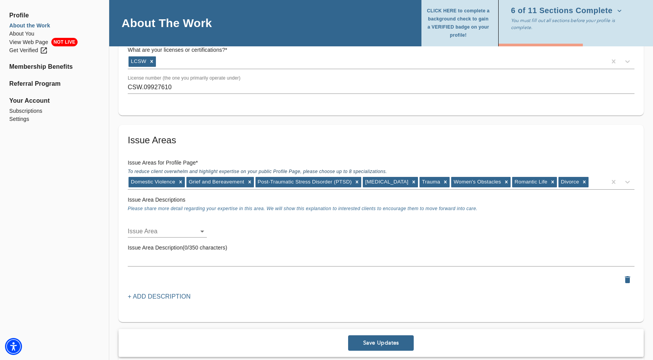
scroll to position [592, 0]
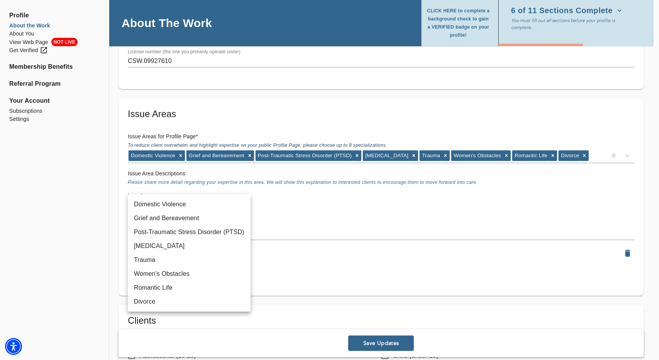
click at [169, 207] on li "Domestic Violence" at bounding box center [189, 204] width 123 height 14
type input "14"
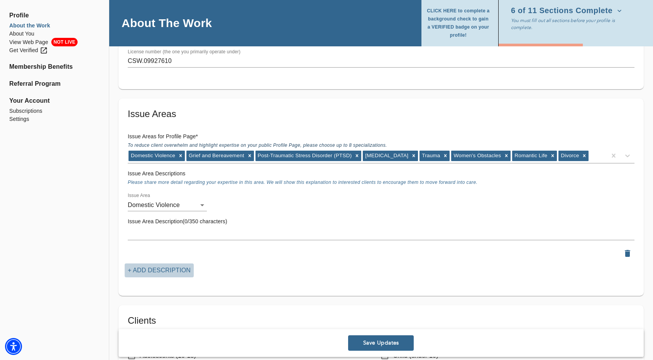
click at [166, 264] on button "+ Add Description" at bounding box center [159, 270] width 69 height 14
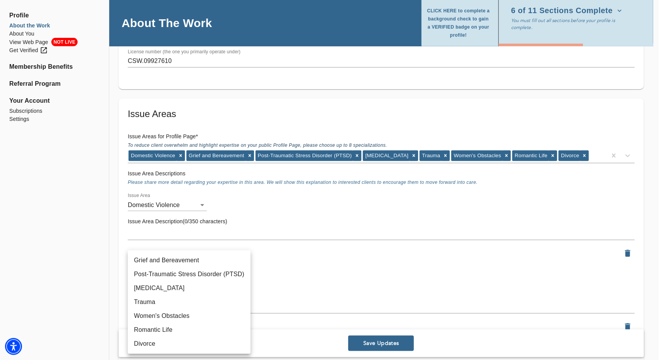
click at [174, 261] on li "Grief and Bereavement" at bounding box center [189, 260] width 123 height 14
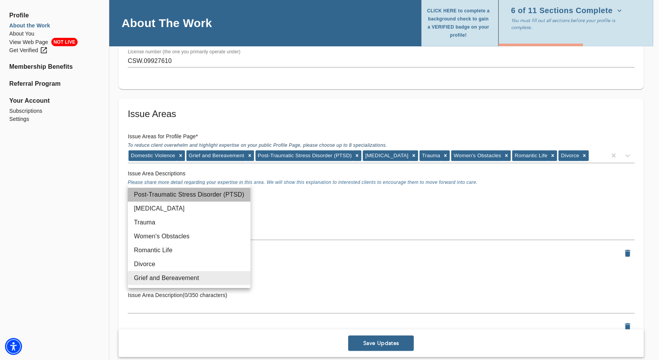
click at [189, 196] on li "Post-Traumatic Stress Disorder (PTSD)" at bounding box center [189, 195] width 123 height 14
type input "43"
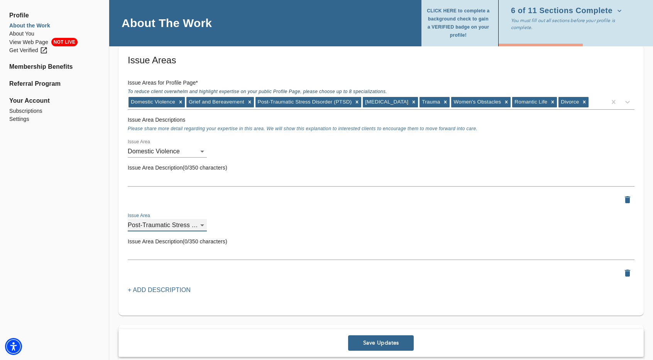
scroll to position [669, 0]
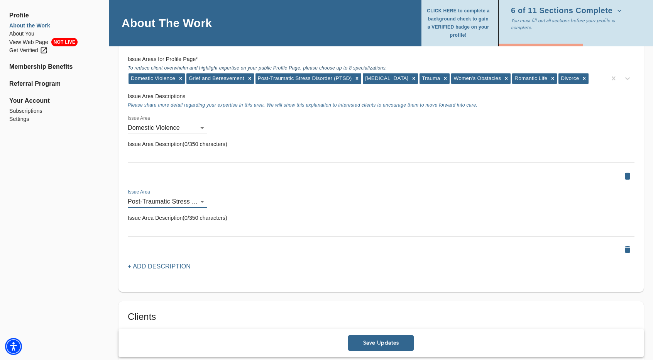
click at [168, 266] on p "+ Add Description" at bounding box center [159, 266] width 63 height 9
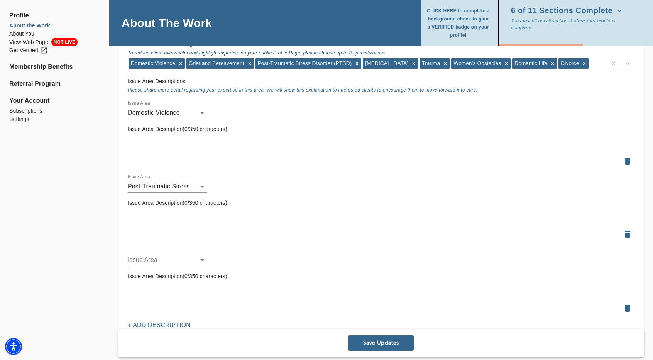
scroll to position [708, 0]
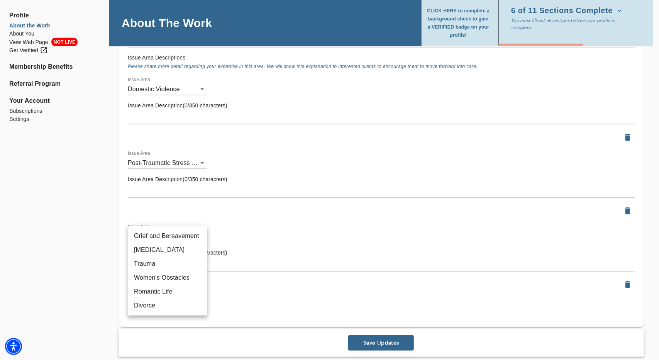
click at [181, 248] on li "[MEDICAL_DATA]" at bounding box center [168, 250] width 80 height 14
type input "50"
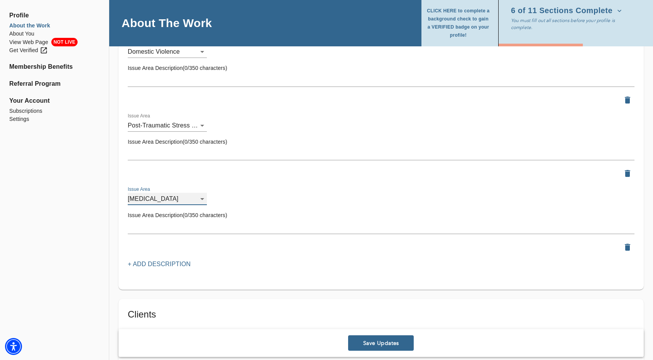
scroll to position [747, 0]
click at [181, 261] on p "+ Add Description" at bounding box center [159, 262] width 63 height 9
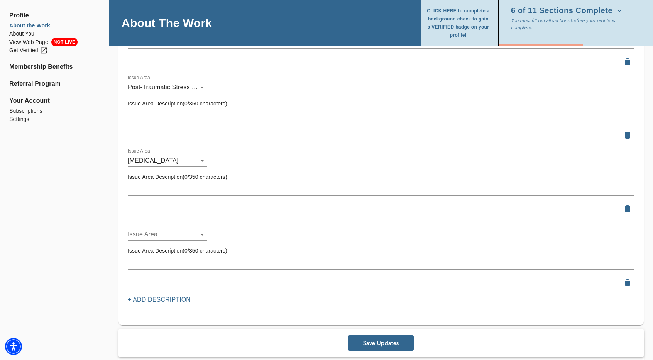
scroll to position [785, 0]
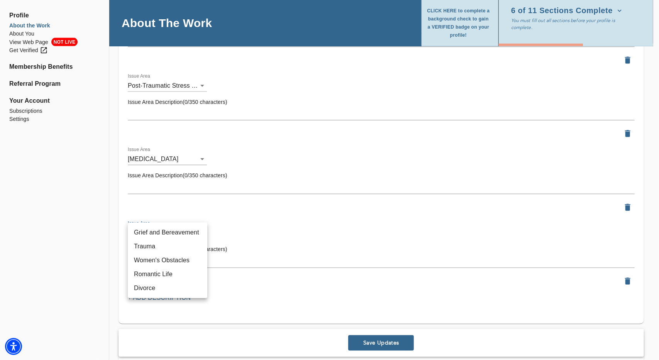
click at [180, 246] on li "Trauma" at bounding box center [168, 246] width 80 height 14
type input "58"
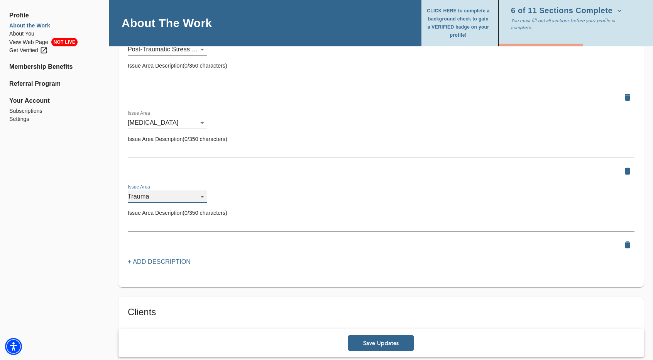
scroll to position [824, 0]
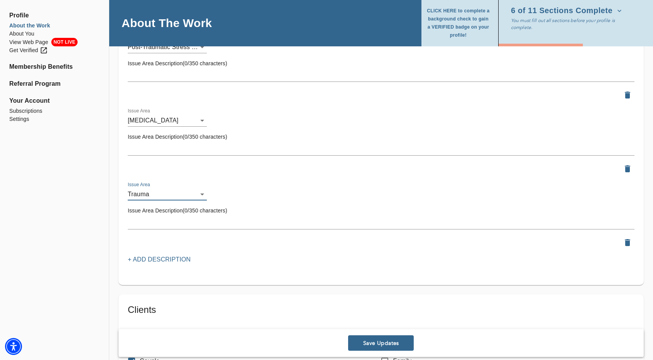
click at [178, 256] on p "+ Add Description" at bounding box center [159, 259] width 63 height 9
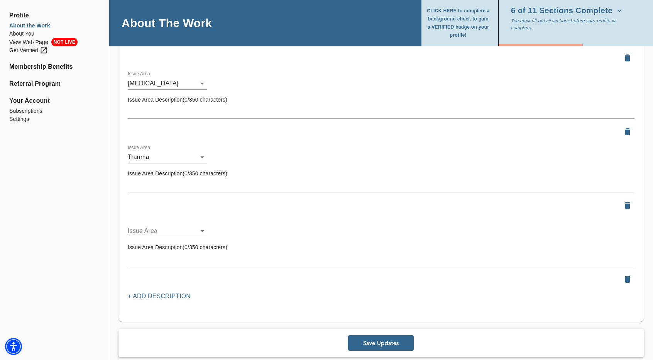
scroll to position [862, 0]
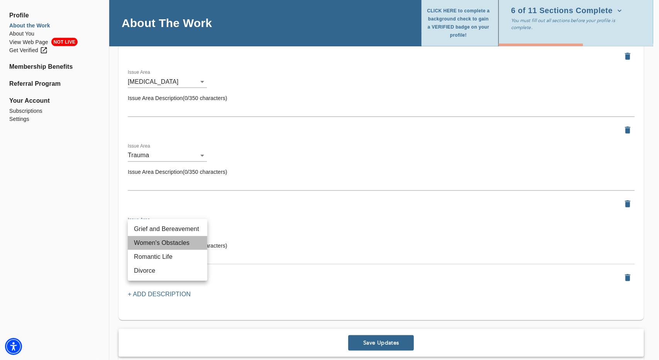
click at [183, 243] on li "Women's Obstacles" at bounding box center [168, 243] width 80 height 14
type input "73"
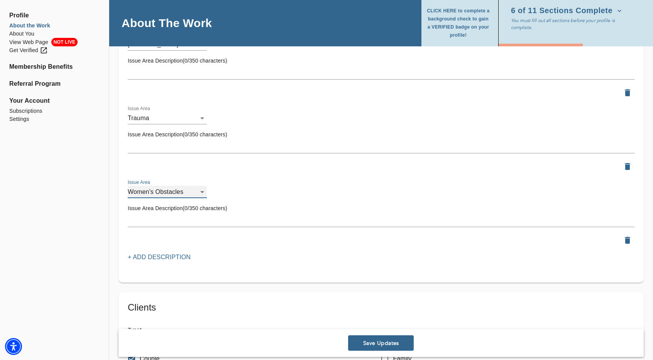
scroll to position [901, 0]
click at [175, 256] on p "+ Add Description" at bounding box center [159, 255] width 63 height 9
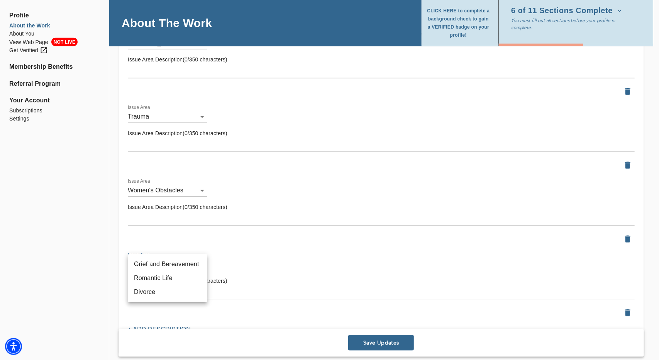
click at [173, 276] on li "Romantic Life" at bounding box center [168, 278] width 80 height 14
type input "47"
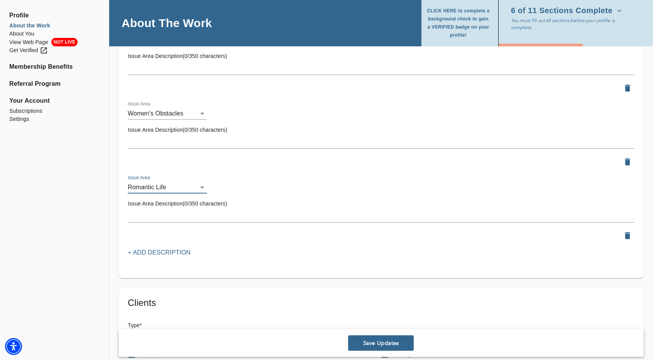
click at [170, 253] on p "+ Add Description" at bounding box center [159, 252] width 63 height 9
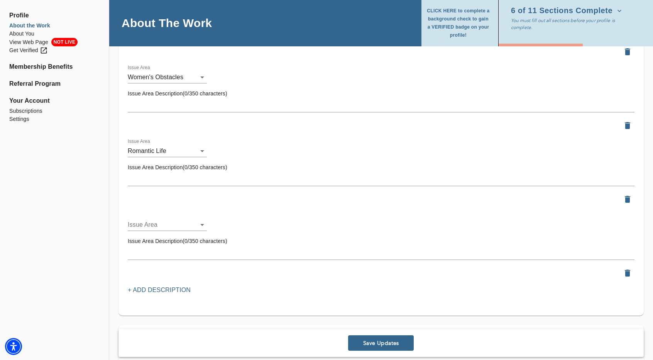
scroll to position [1017, 0]
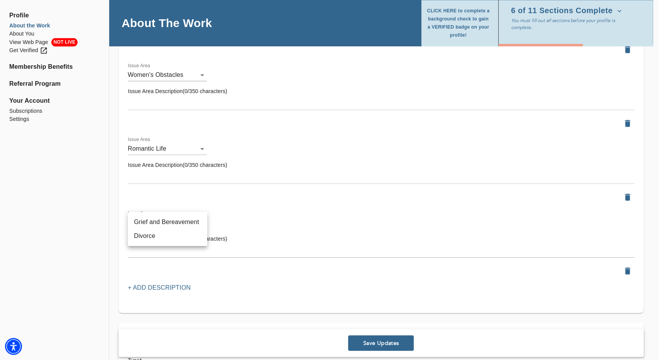
click at [171, 237] on li "Divorce" at bounding box center [168, 236] width 80 height 14
type input "13"
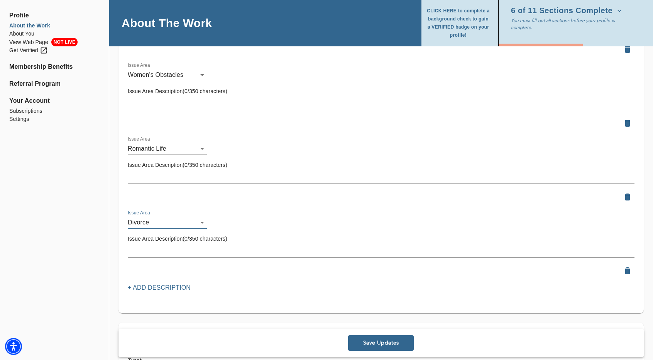
click at [165, 288] on p "+ Add Description" at bounding box center [159, 287] width 63 height 9
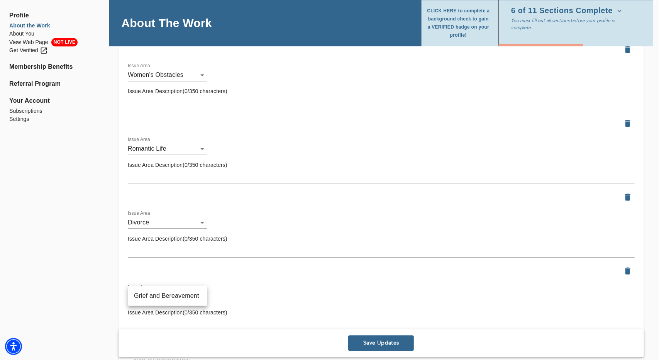
click at [177, 295] on li "Grief and Bereavement" at bounding box center [168, 296] width 80 height 14
type input "24"
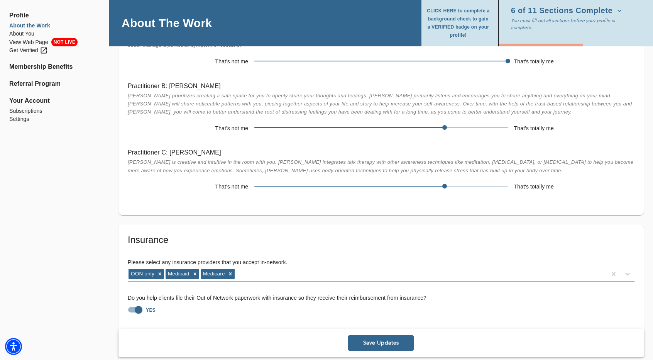
scroll to position [1919, 0]
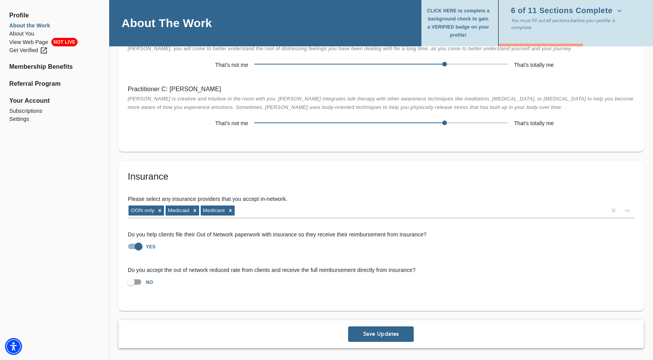
click at [383, 337] on span "Save Updates" at bounding box center [380, 333] width 59 height 7
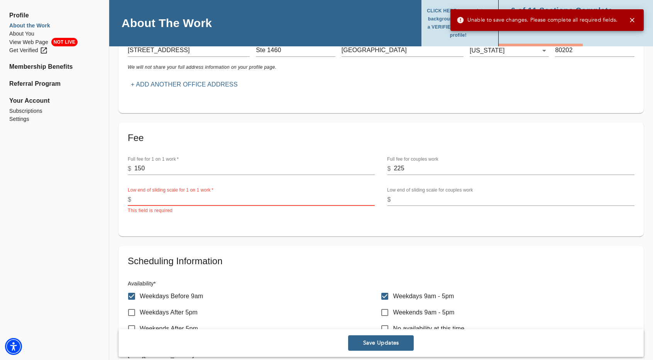
scroll to position [164, 0]
click at [218, 199] on input "number" at bounding box center [254, 201] width 240 height 12
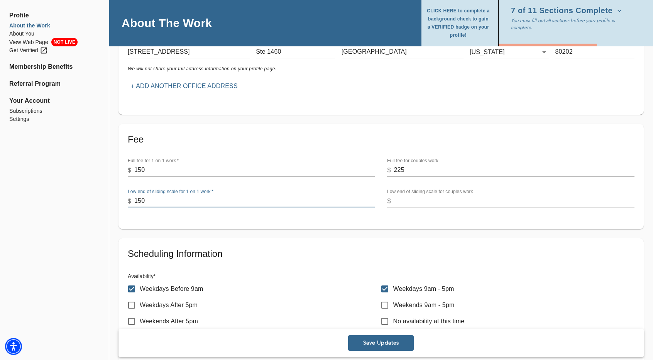
type input "150"
click at [409, 205] on input "number" at bounding box center [514, 201] width 240 height 12
type input "150"
click at [373, 344] on span "Save Updates" at bounding box center [380, 342] width 59 height 7
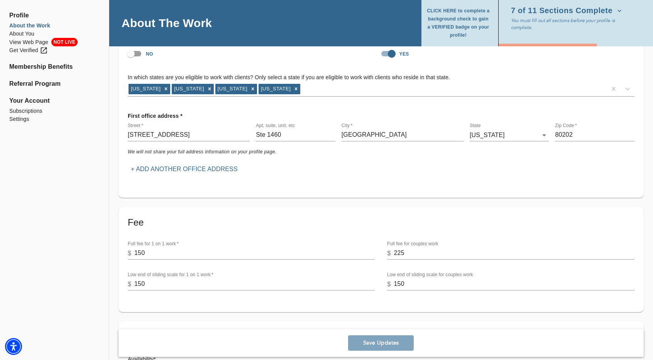
scroll to position [0, 0]
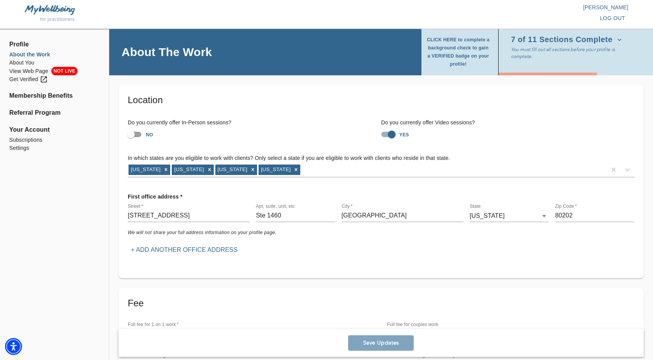
click at [623, 43] on icon "button" at bounding box center [620, 40] width 8 height 8
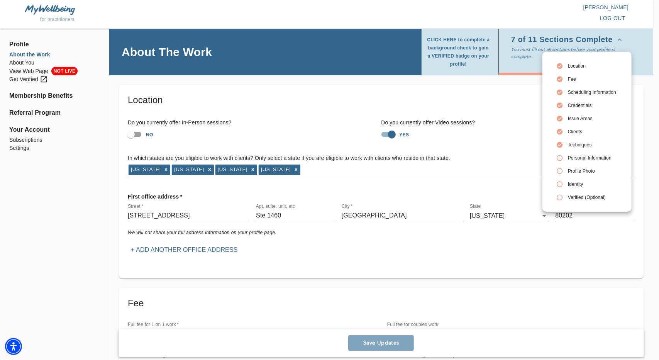
click at [561, 158] on icon at bounding box center [559, 157] width 7 height 7
click at [19, 61] on div at bounding box center [329, 180] width 659 height 360
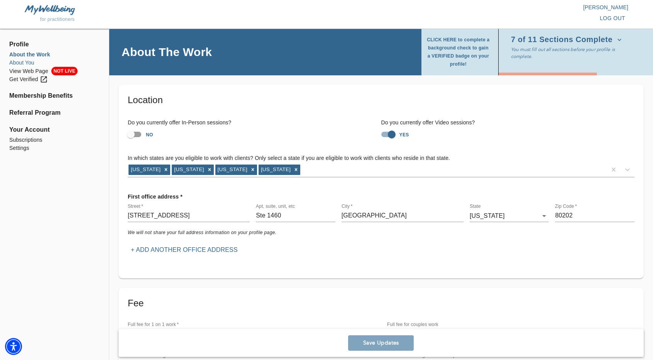
click at [22, 63] on li "About You" at bounding box center [54, 63] width 90 height 8
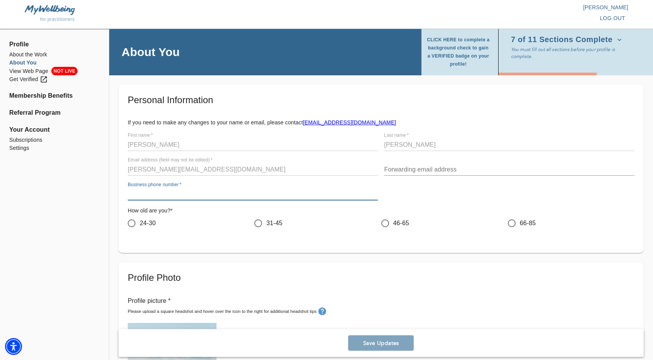
click at [253, 191] on input "text" at bounding box center [253, 194] width 250 height 12
type input "9708180566"
click at [130, 225] on input "24-30" at bounding box center [132, 223] width 16 height 16
radio input "true"
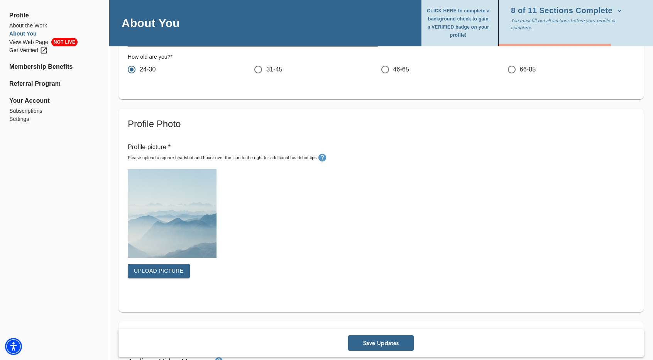
scroll to position [154, 0]
click at [163, 269] on span "Upload picture" at bounding box center [159, 270] width 50 height 10
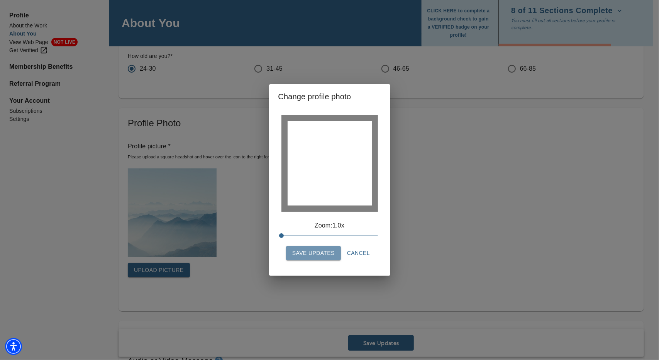
click at [322, 256] on span "Save Updates" at bounding box center [313, 253] width 42 height 10
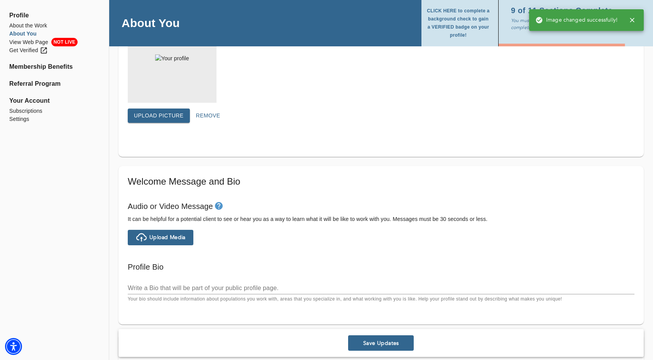
scroll to position [347, 0]
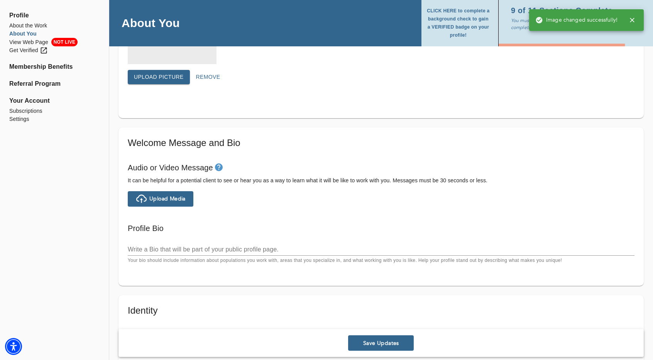
click at [161, 199] on span "Upload Media" at bounding box center [167, 198] width 36 height 7
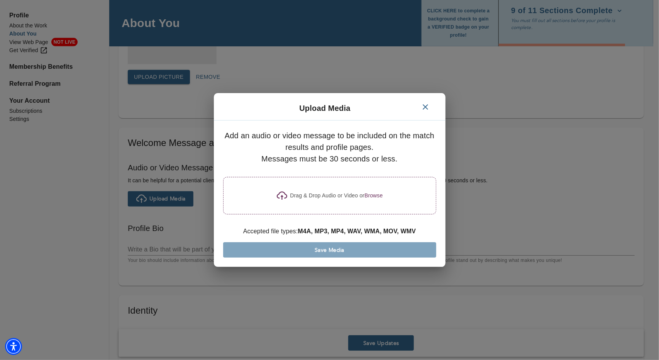
click at [315, 193] on p "Drag & Drop Audio or Video or" at bounding box center [327, 195] width 75 height 8
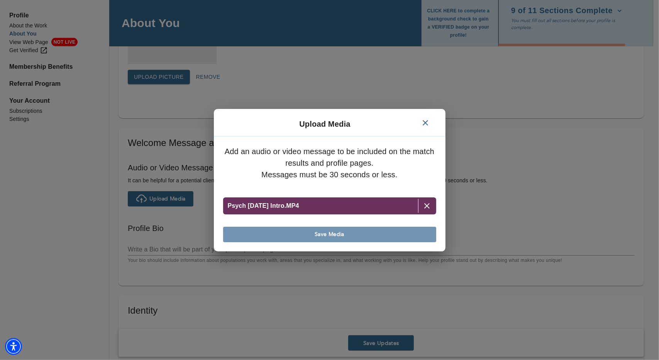
click at [325, 235] on span "Save Media" at bounding box center [329, 233] width 207 height 7
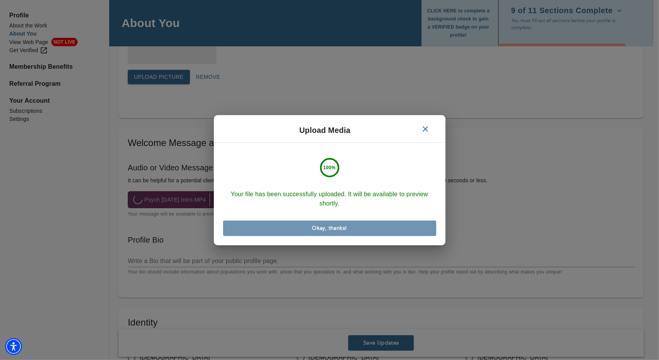
click at [338, 233] on button "Okay, thanks!" at bounding box center [329, 227] width 213 height 15
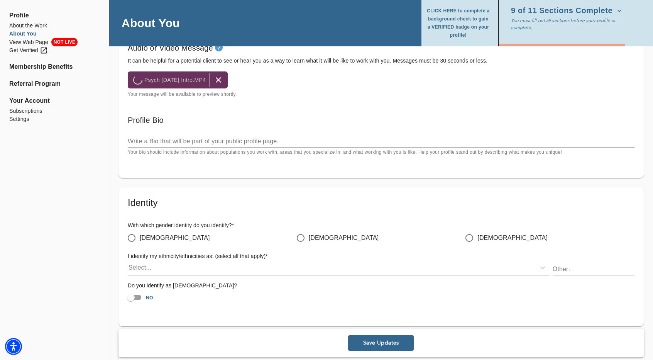
scroll to position [502, 0]
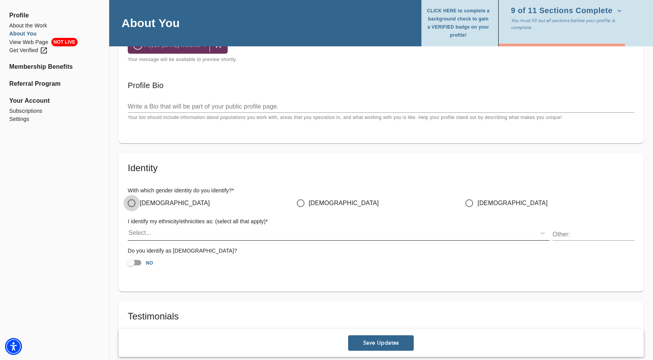
drag, startPoint x: 130, startPoint y: 202, endPoint x: 151, endPoint y: 226, distance: 32.0
click at [130, 202] on input "[DEMOGRAPHIC_DATA]" at bounding box center [132, 203] width 16 height 16
radio input "true"
click at [163, 235] on div "Select..." at bounding box center [332, 233] width 408 height 12
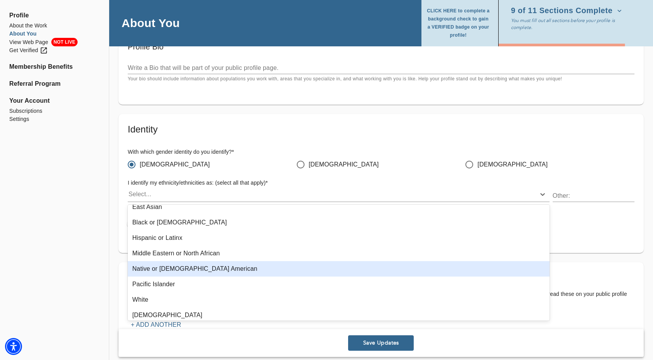
scroll to position [39, 0]
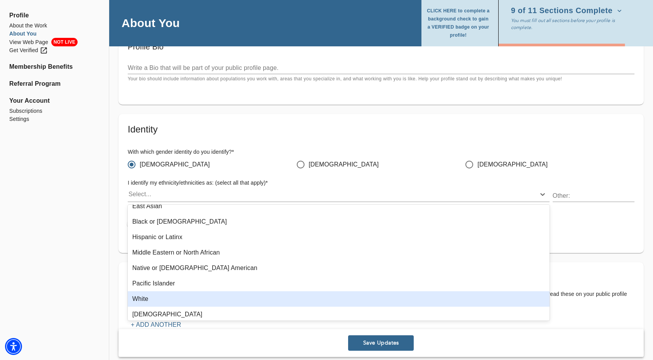
click at [179, 298] on div "White" at bounding box center [339, 298] width 422 height 15
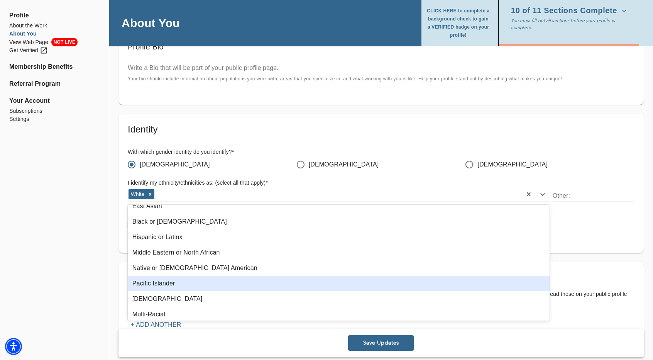
scroll to position [57, 0]
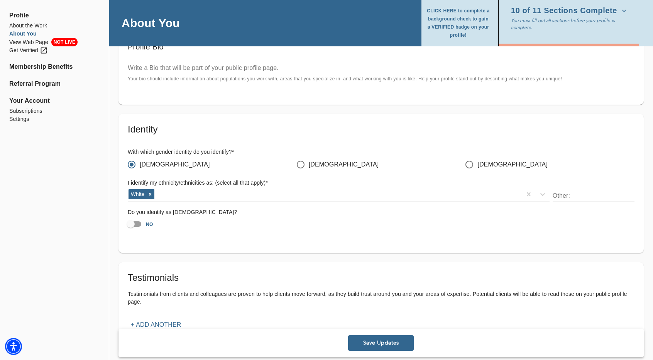
click at [136, 227] on input "NO" at bounding box center [131, 224] width 44 height 15
checkbox input "true"
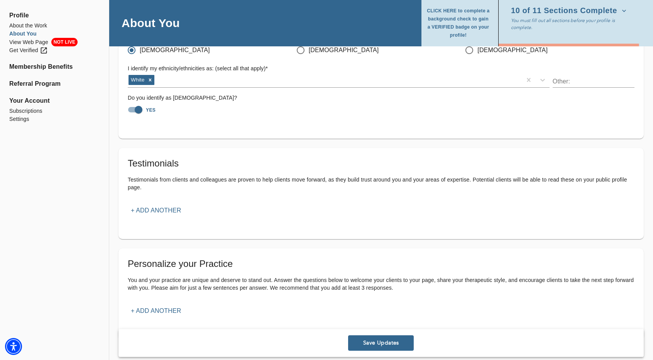
scroll to position [656, 0]
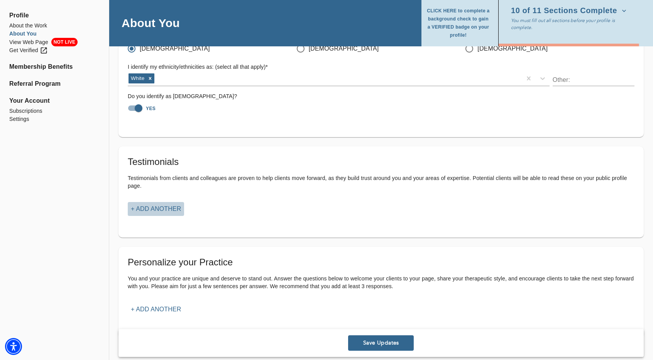
click at [162, 212] on p "+ Add another" at bounding box center [156, 208] width 50 height 9
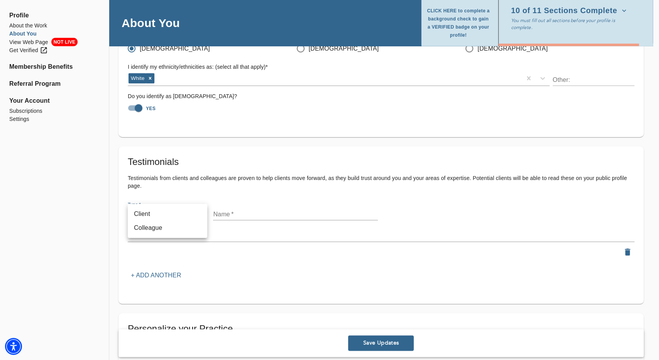
click at [175, 225] on li "Colleague" at bounding box center [168, 228] width 80 height 14
type input "colleague"
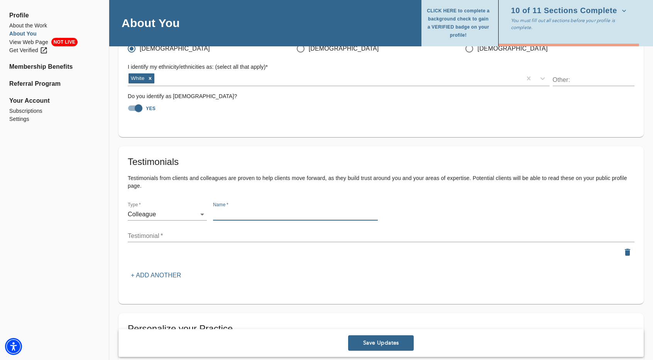
click at [231, 212] on input "text" at bounding box center [295, 214] width 165 height 12
click at [170, 232] on textarea at bounding box center [381, 235] width 507 height 7
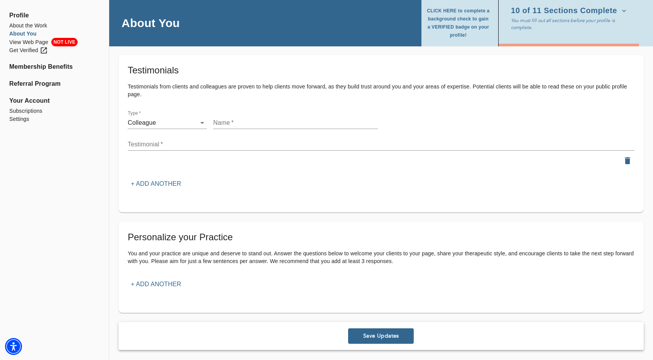
scroll to position [750, 0]
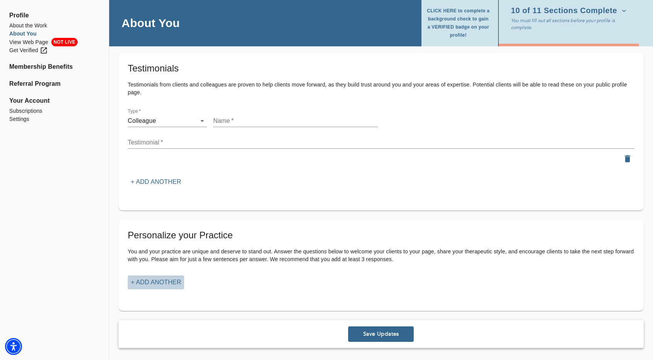
click at [173, 284] on p "+ Add another" at bounding box center [156, 282] width 50 height 9
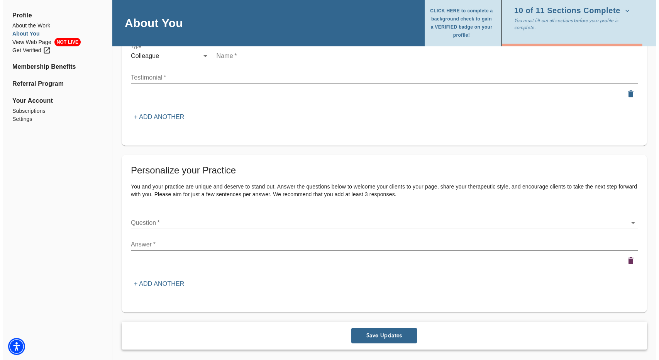
scroll to position [816, 0]
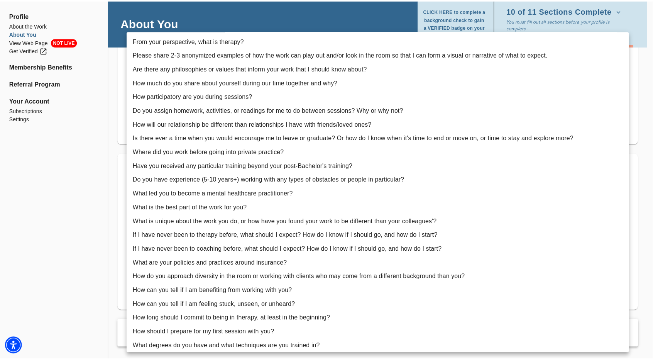
scroll to position [806, 0]
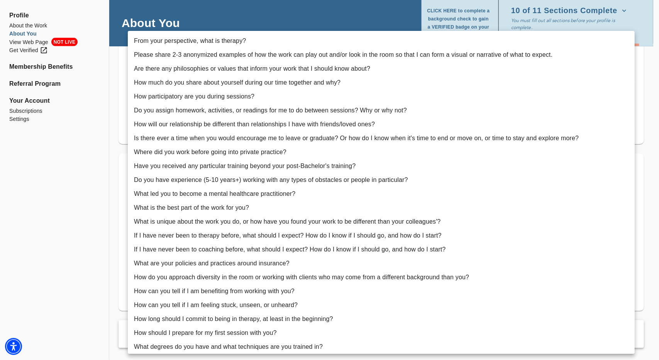
click at [58, 205] on div at bounding box center [329, 180] width 659 height 360
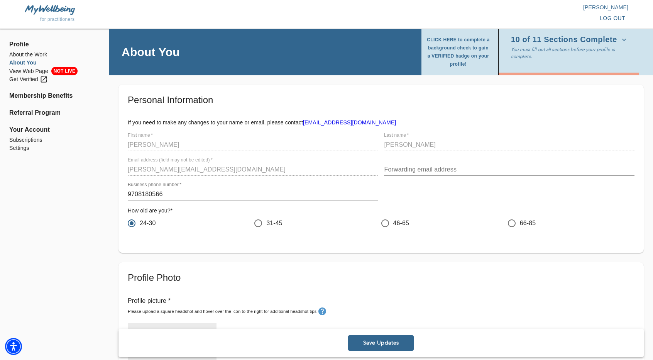
scroll to position [0, 0]
click at [388, 342] on span "Save Updates" at bounding box center [380, 342] width 59 height 7
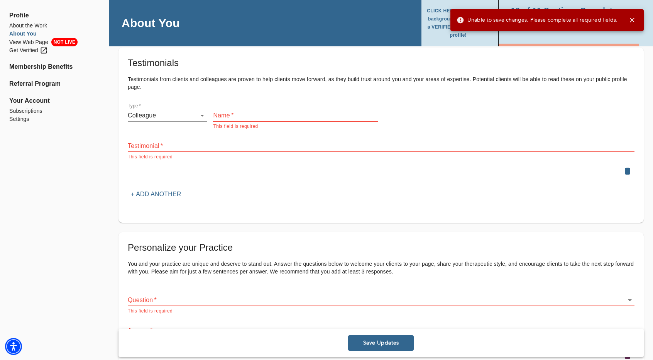
scroll to position [746, 0]
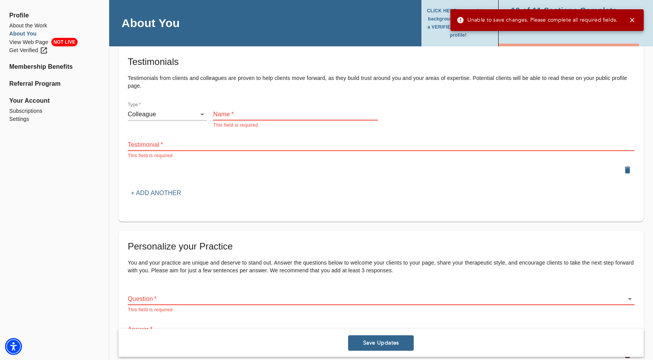
click at [283, 116] on input "text" at bounding box center [295, 114] width 165 height 12
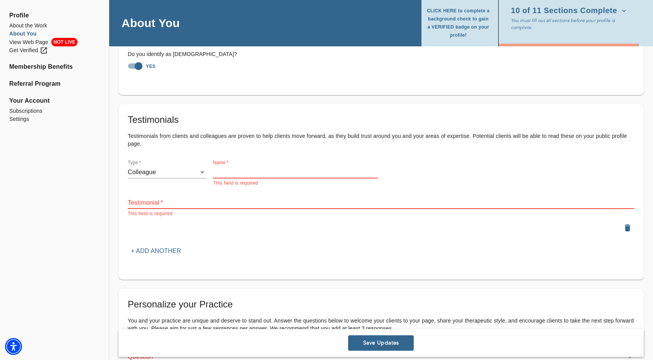
scroll to position [669, 0]
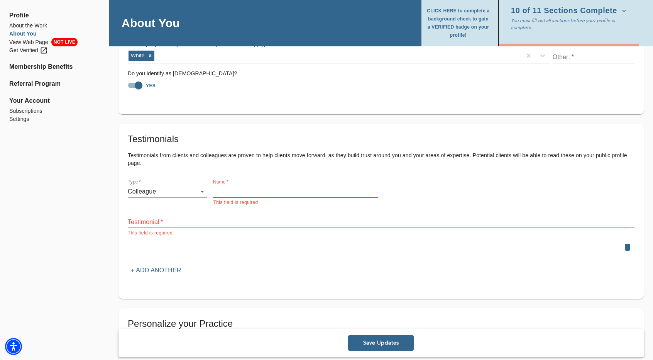
type input "C"
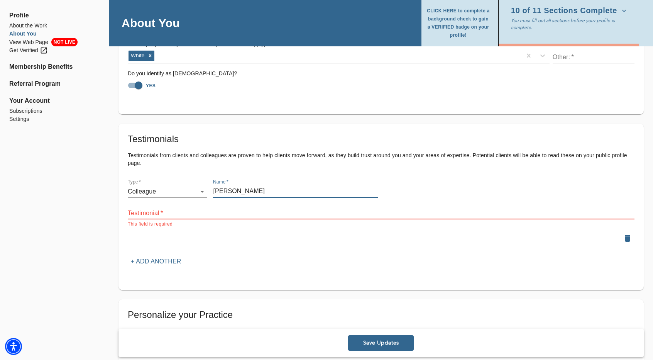
type input "[PERSON_NAME]"
click at [242, 203] on div "Testimonial   * x This field is required" at bounding box center [381, 214] width 507 height 27
click at [241, 213] on textarea at bounding box center [381, 212] width 507 height 7
paste textarea "I cannot recommend working with [PERSON_NAME] enough. I'm consistently impresse…"
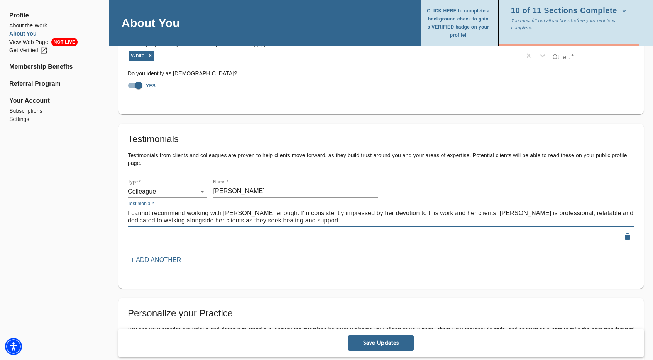
type textarea "I cannot recommend working with [PERSON_NAME] enough. I'm consistently impresse…"
click at [166, 261] on p "+ Add another" at bounding box center [156, 259] width 50 height 9
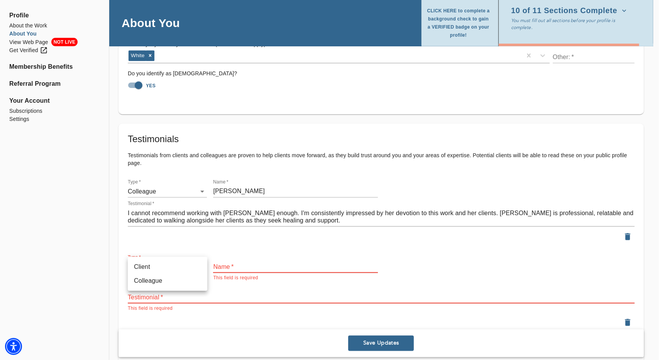
click at [171, 279] on li "Colleague" at bounding box center [168, 281] width 80 height 14
type input "colleague"
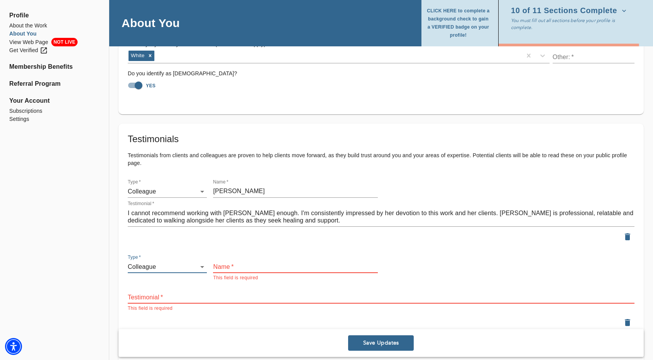
click at [236, 264] on input "text" at bounding box center [295, 267] width 165 height 12
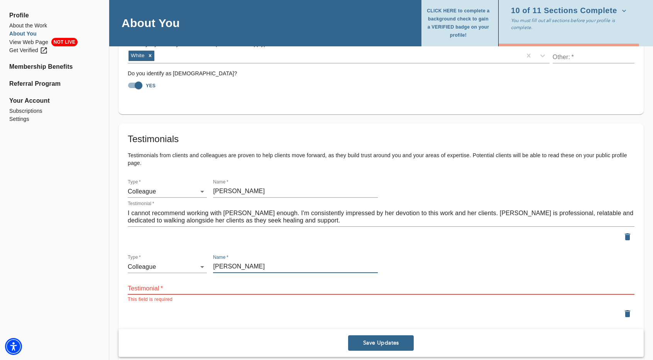
type input "[PERSON_NAME]"
click at [327, 188] on input "[PERSON_NAME]" at bounding box center [295, 191] width 165 height 12
type input "[PERSON_NAME], LCSW"
click at [322, 270] on input "[PERSON_NAME]" at bounding box center [295, 267] width 165 height 12
type input "[PERSON_NAME], LCSW"
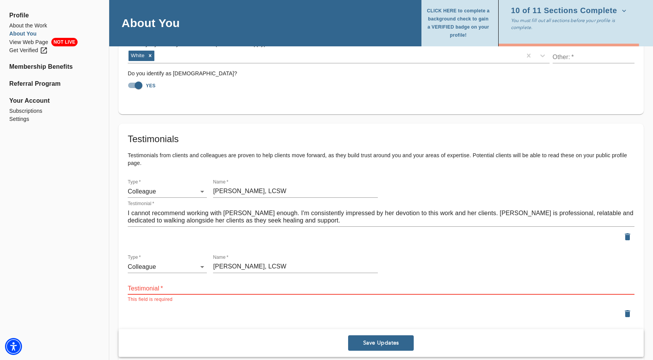
click at [330, 293] on div "x" at bounding box center [381, 288] width 507 height 12
paste textarea "A therapist and human like no one else! She is warm, full of unconditional supp…"
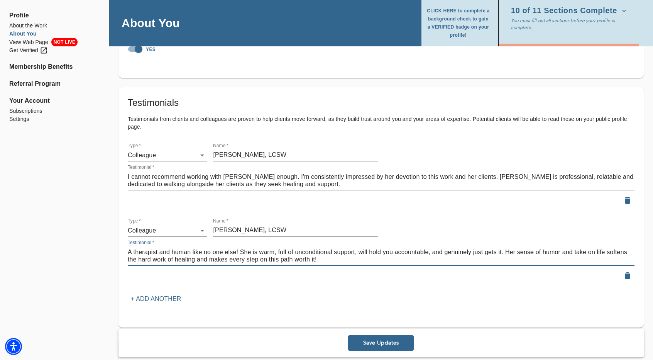
scroll to position [708, 0]
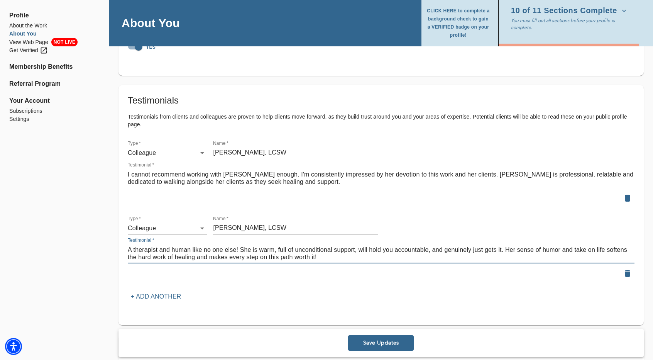
type textarea "A therapist and human like no one else! She is warm, full of unconditional supp…"
click at [178, 293] on p "+ Add another" at bounding box center [156, 296] width 50 height 9
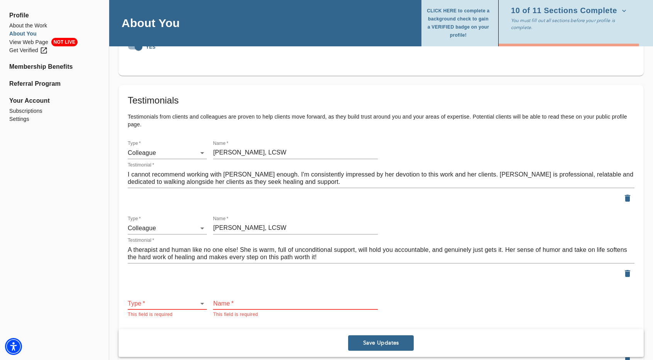
drag, startPoint x: 178, startPoint y: 296, endPoint x: 182, endPoint y: 303, distance: 7.8
click at [182, 303] on div "Type   * ​ This field is required" at bounding box center [167, 304] width 79 height 27
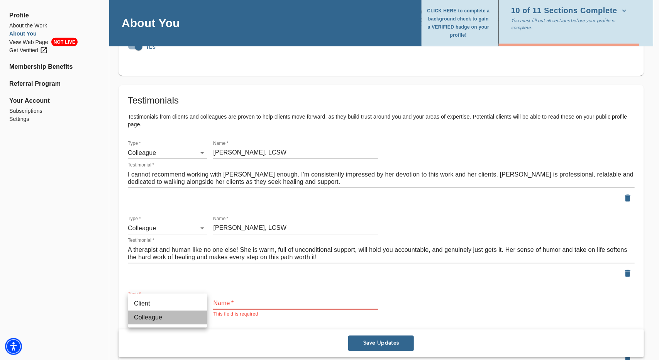
click at [176, 317] on li "Colleague" at bounding box center [168, 317] width 80 height 14
type input "colleague"
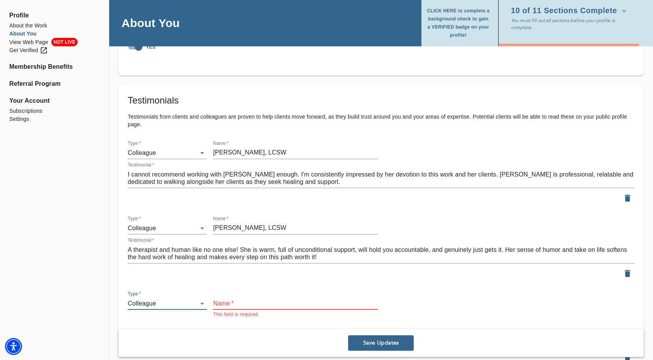
click at [225, 302] on input "text" at bounding box center [295, 303] width 165 height 12
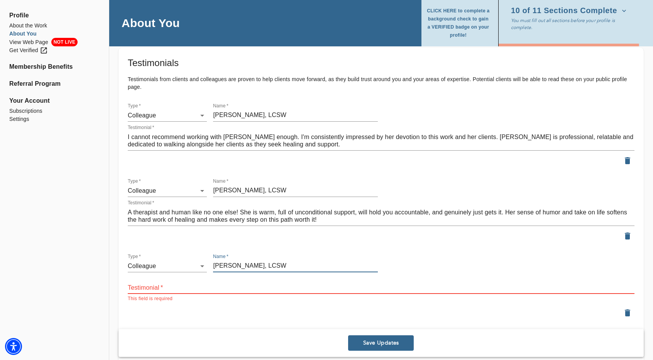
scroll to position [746, 0]
type input "[PERSON_NAME], LCSW"
click at [218, 292] on div "x" at bounding box center [381, 286] width 507 height 12
paste textarea "Non-judgmental, effective, kind, and the perfect kind of humorous!"
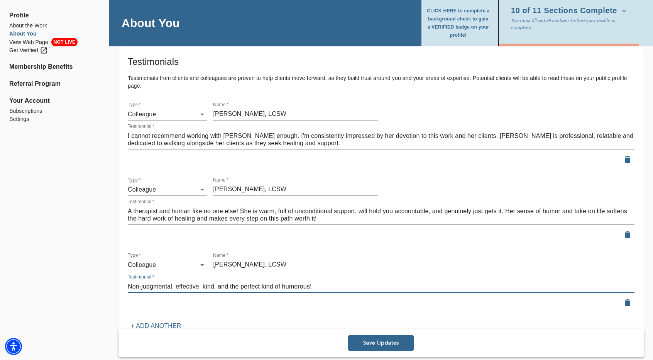
type textarea "Non-judgmental, effective, kind, and the perfect kind of humorous!"
click at [371, 348] on button "Save Updates" at bounding box center [381, 342] width 66 height 15
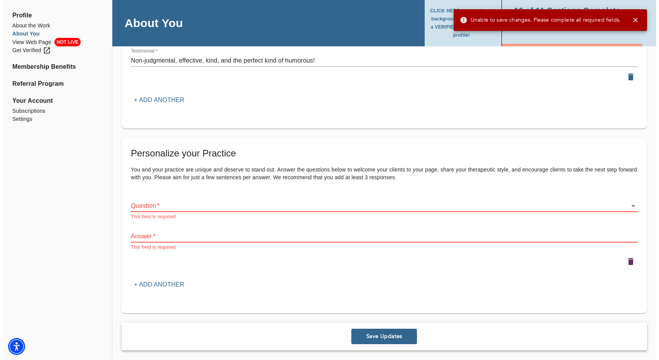
scroll to position [974, 0]
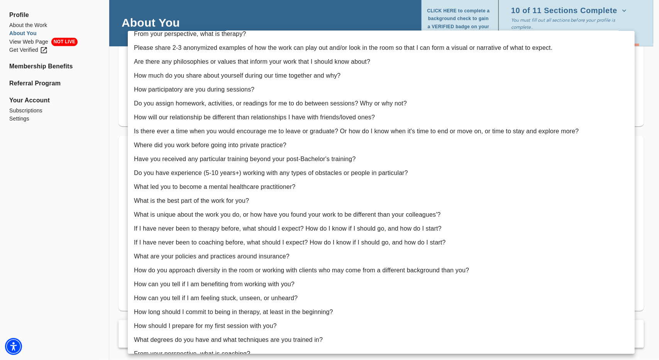
scroll to position [0, 0]
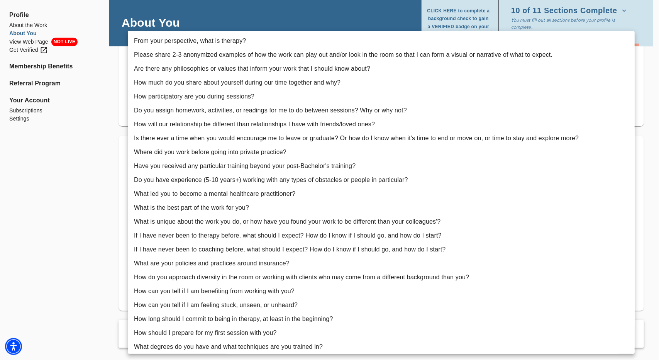
click at [292, 166] on li "Have you received any particular training beyond your post-Bachelor's training?" at bounding box center [381, 166] width 507 height 14
type input "10"
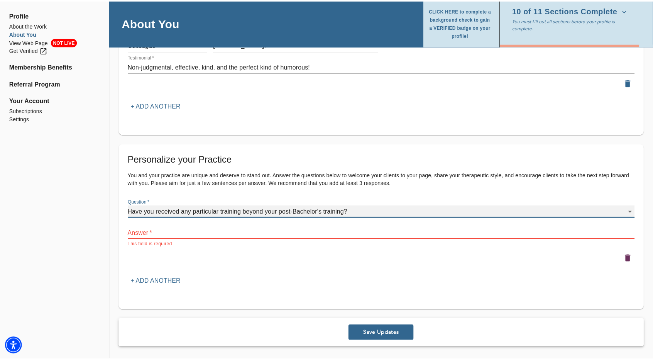
scroll to position [966, 0]
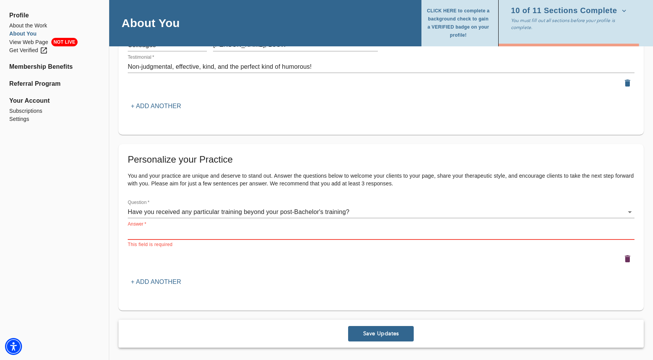
click at [276, 236] on textarea at bounding box center [381, 233] width 507 height 7
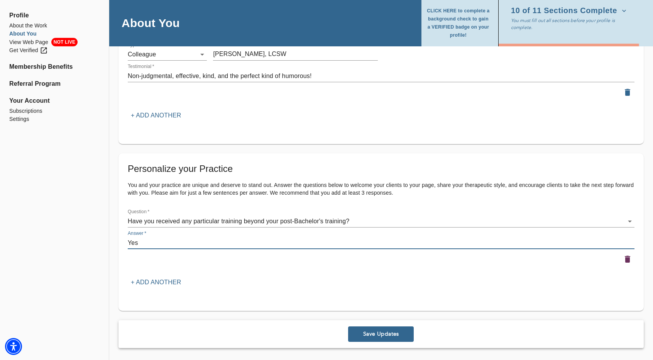
type textarea "Yes"
click at [395, 334] on span "Save Updates" at bounding box center [380, 333] width 59 height 7
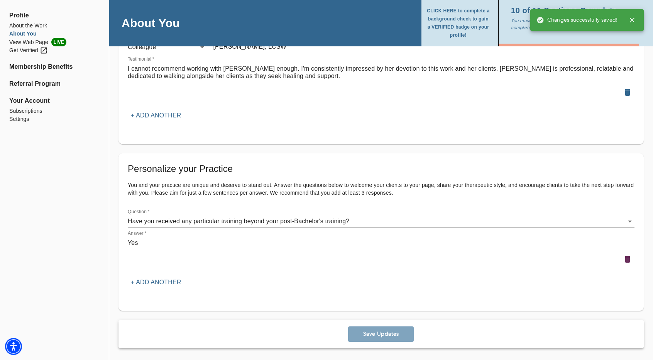
click at [630, 20] on icon "button" at bounding box center [632, 20] width 8 height 8
click at [626, 12] on icon "button" at bounding box center [624, 11] width 4 height 2
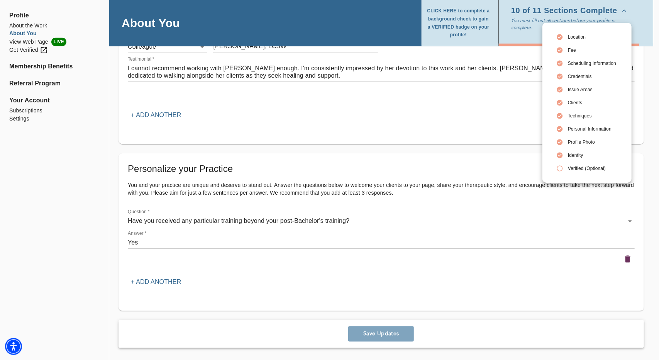
click at [627, 14] on div at bounding box center [329, 180] width 659 height 360
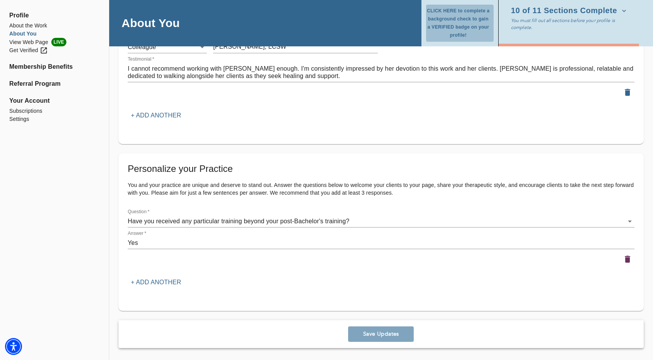
click at [454, 24] on span "CLICK HERE to complete a background check to gain a VERIFIED badge on your prof…" at bounding box center [458, 23] width 64 height 32
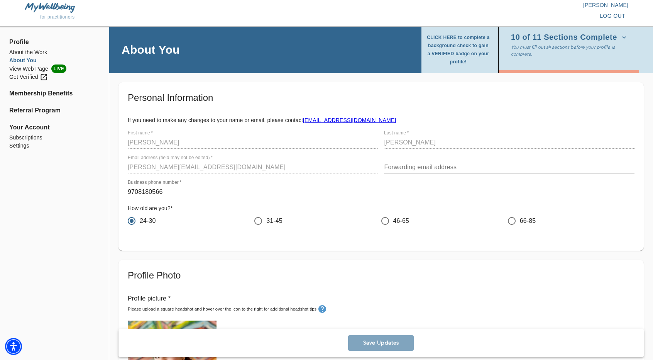
scroll to position [0, 0]
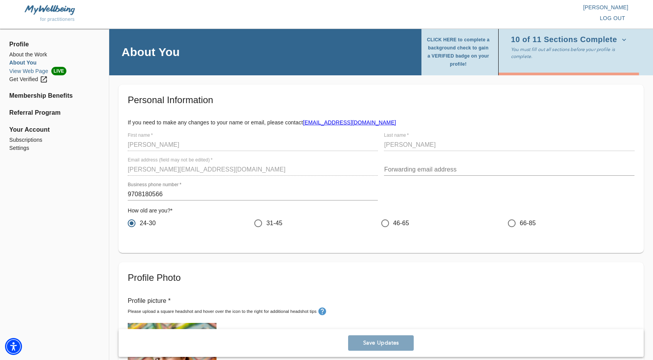
click at [31, 67] on li "View Web Page LIVE" at bounding box center [54, 71] width 90 height 8
